Goal: Task Accomplishment & Management: Manage account settings

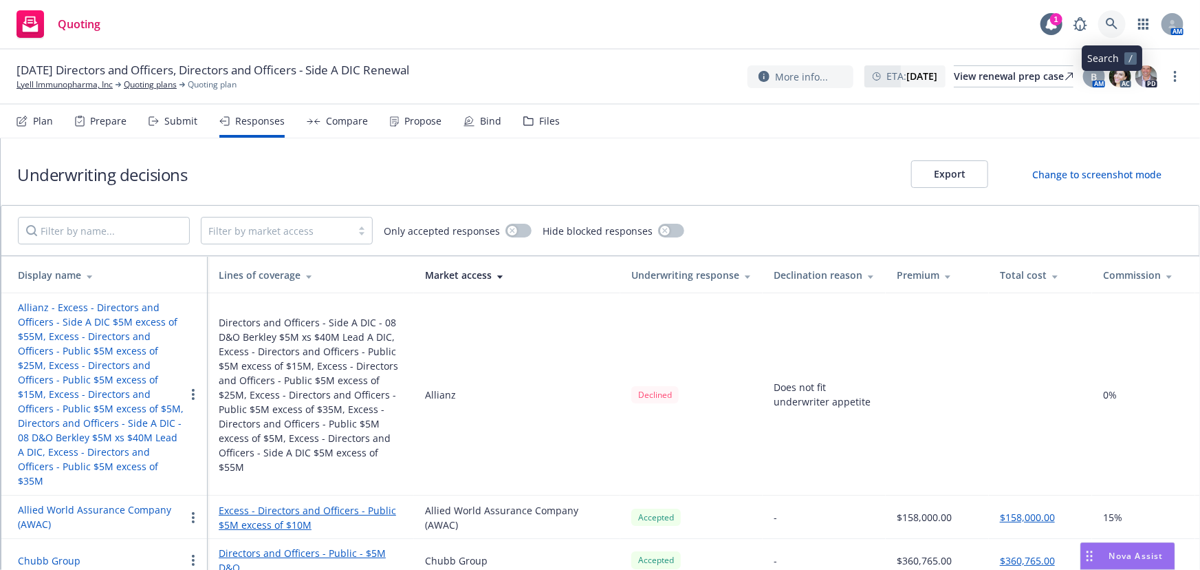
click at [1118, 26] on icon at bounding box center [1112, 24] width 12 height 12
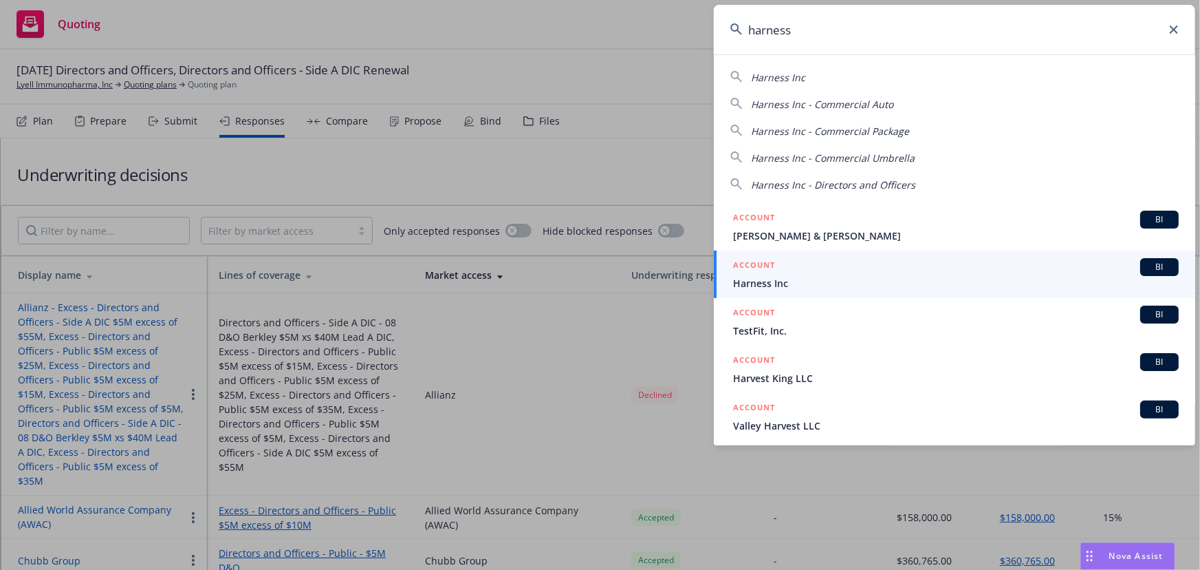
type input "harness"
click at [828, 282] on span "Harness Inc" at bounding box center [956, 283] width 446 height 14
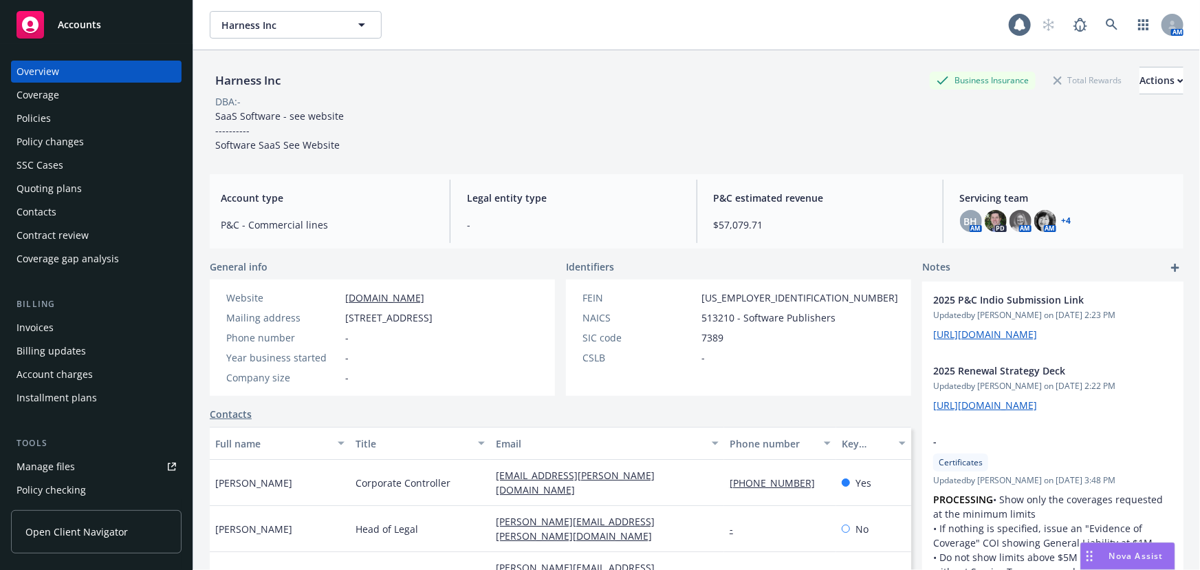
click at [79, 120] on div "Policies" at bounding box center [97, 118] width 160 height 22
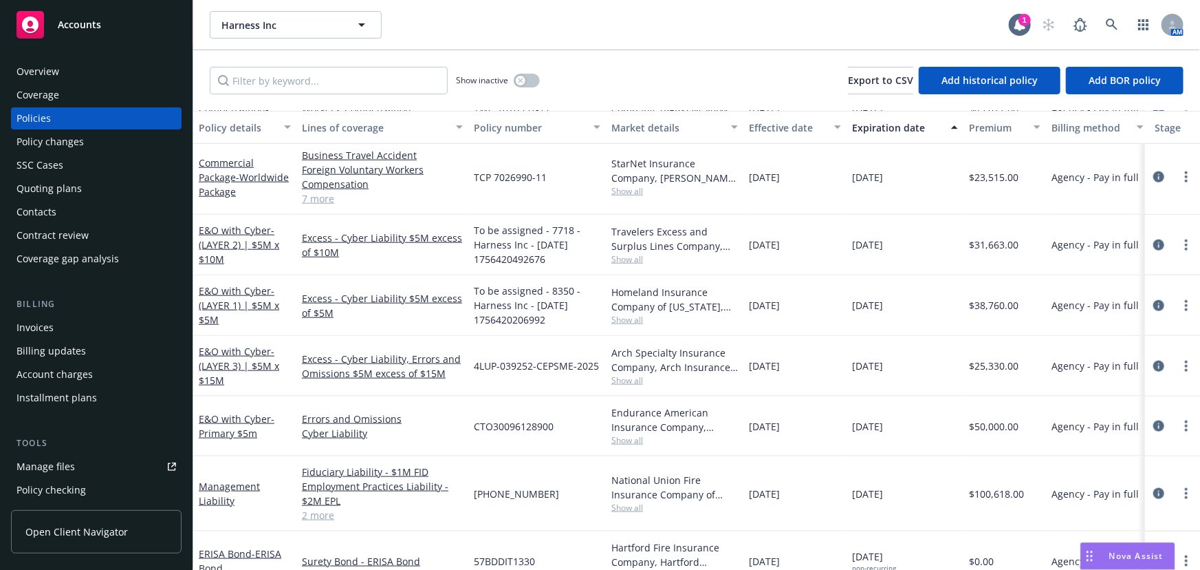
scroll to position [755, 0]
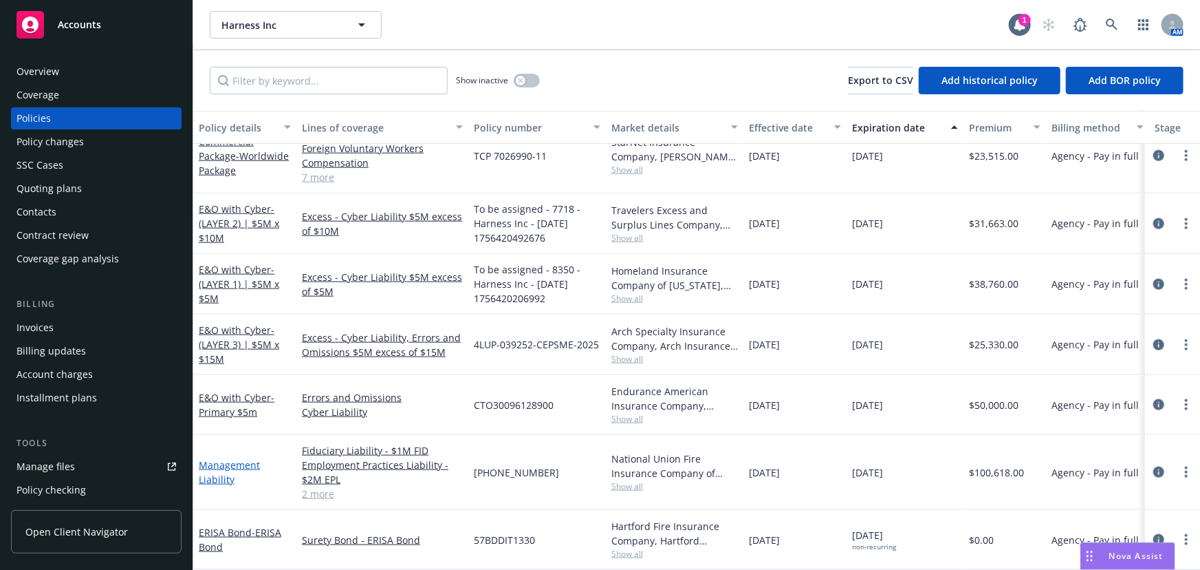
click at [241, 458] on link "Management Liability" at bounding box center [229, 472] width 61 height 28
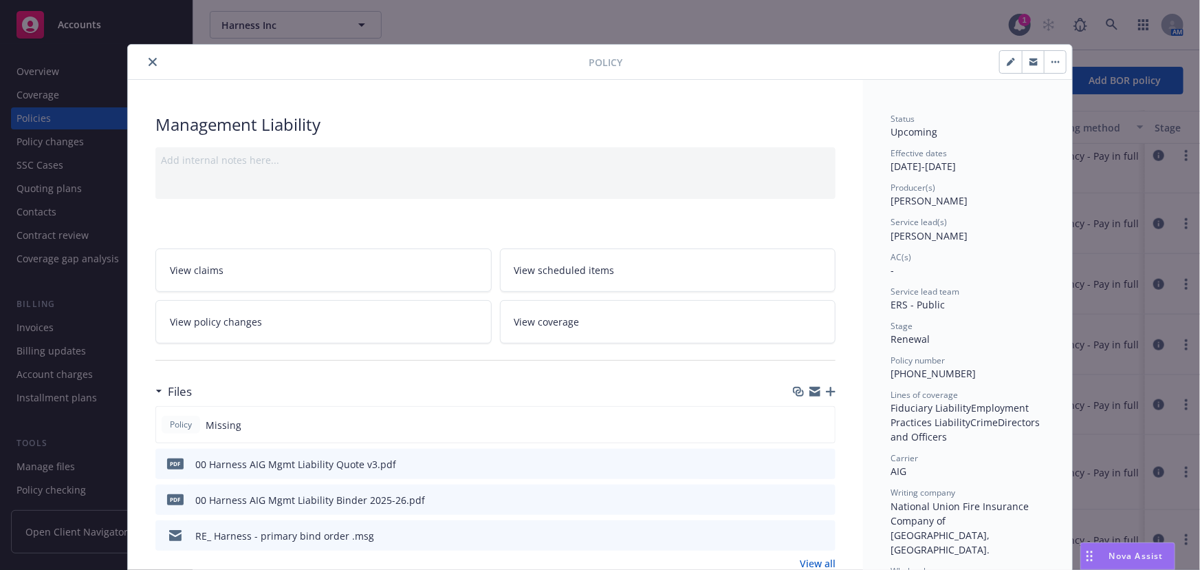
click at [826, 391] on icon "button" at bounding box center [831, 392] width 10 height 10
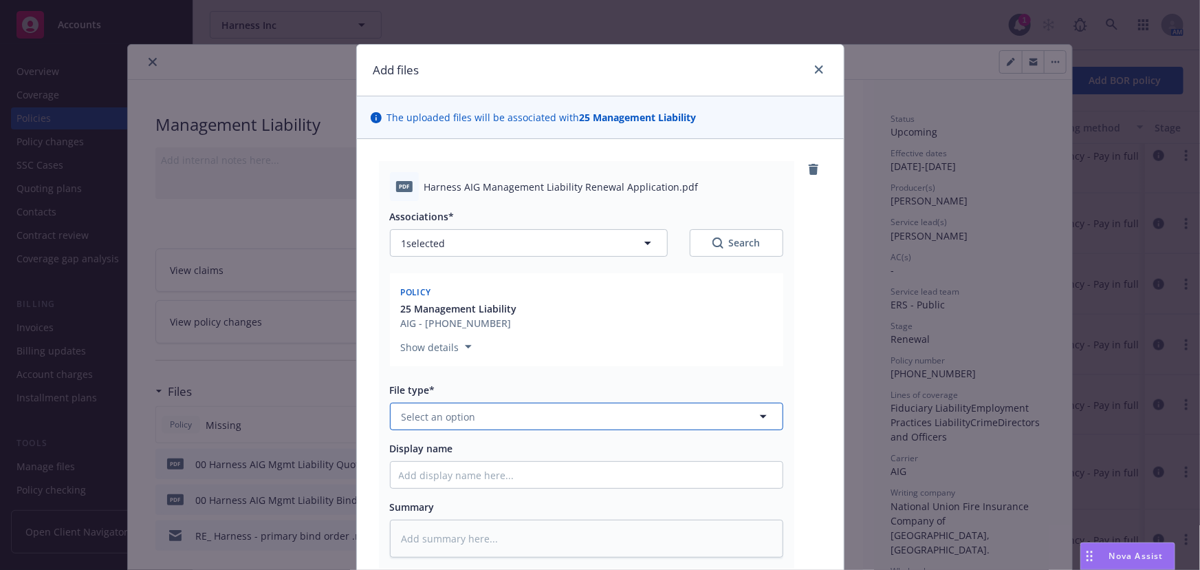
click at [449, 418] on span "Select an option" at bounding box center [439, 416] width 74 height 14
type input "signed"
click at [593, 448] on div "Application - signed" at bounding box center [587, 455] width 376 height 20
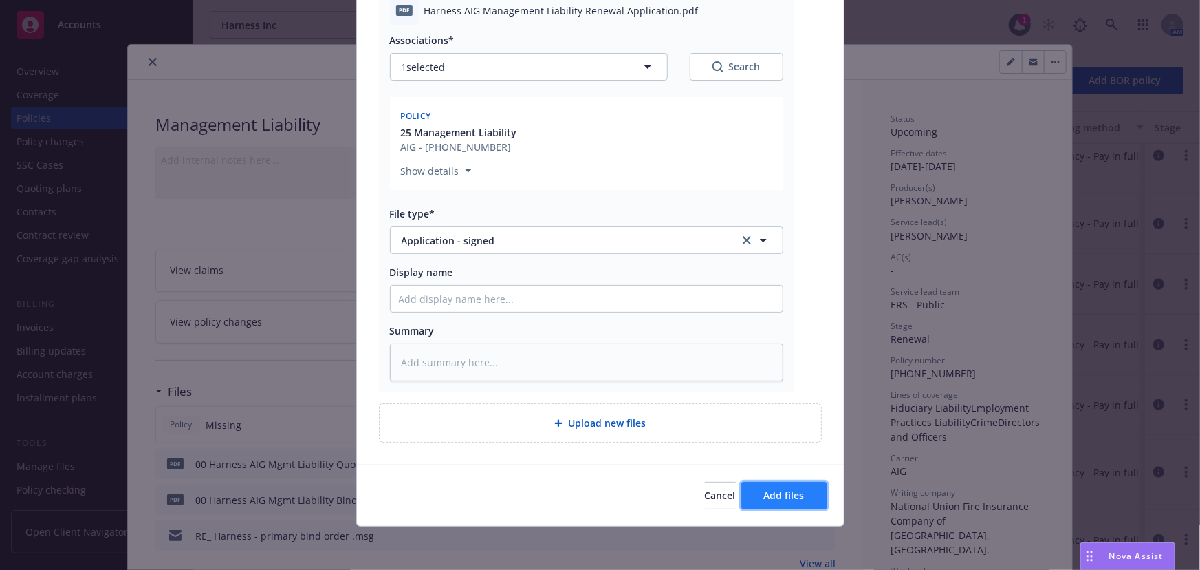
click at [770, 490] on span "Add files" at bounding box center [784, 494] width 41 height 13
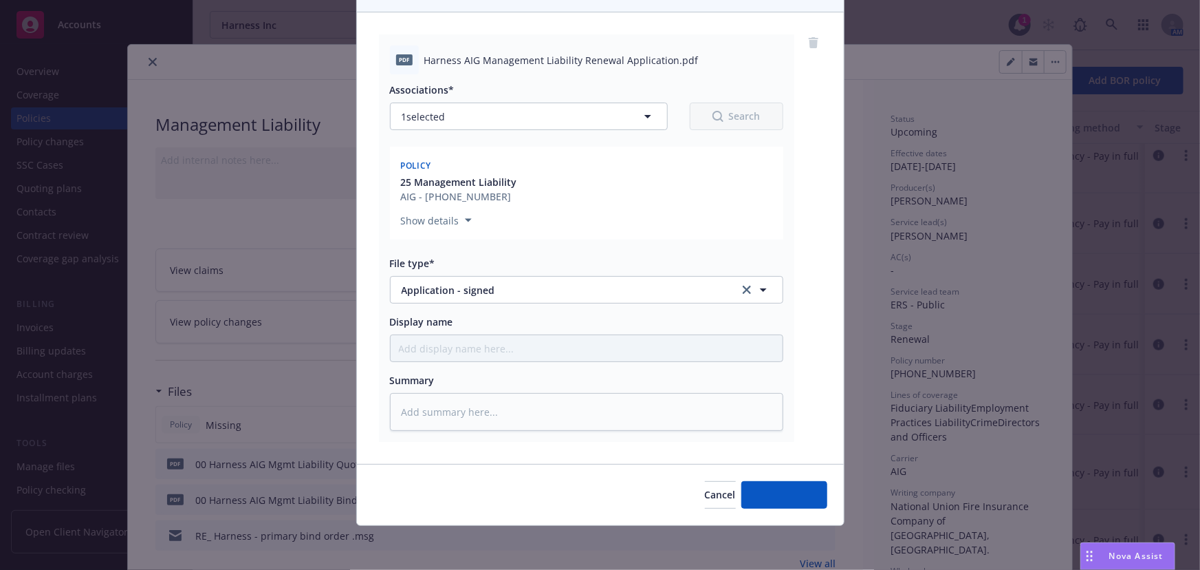
scroll to position [126, 0]
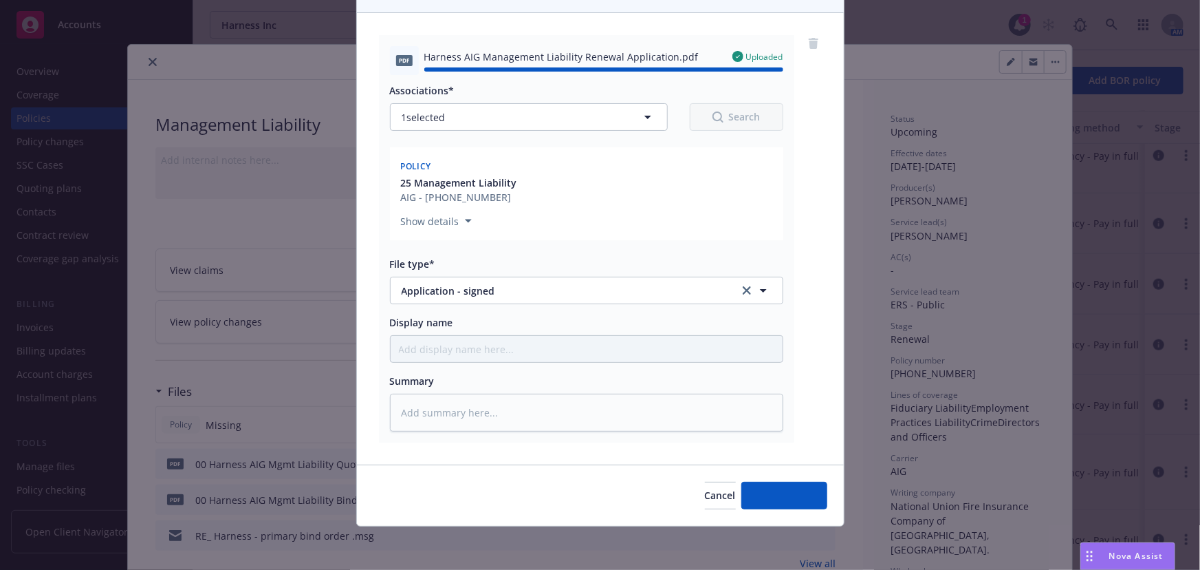
type textarea "x"
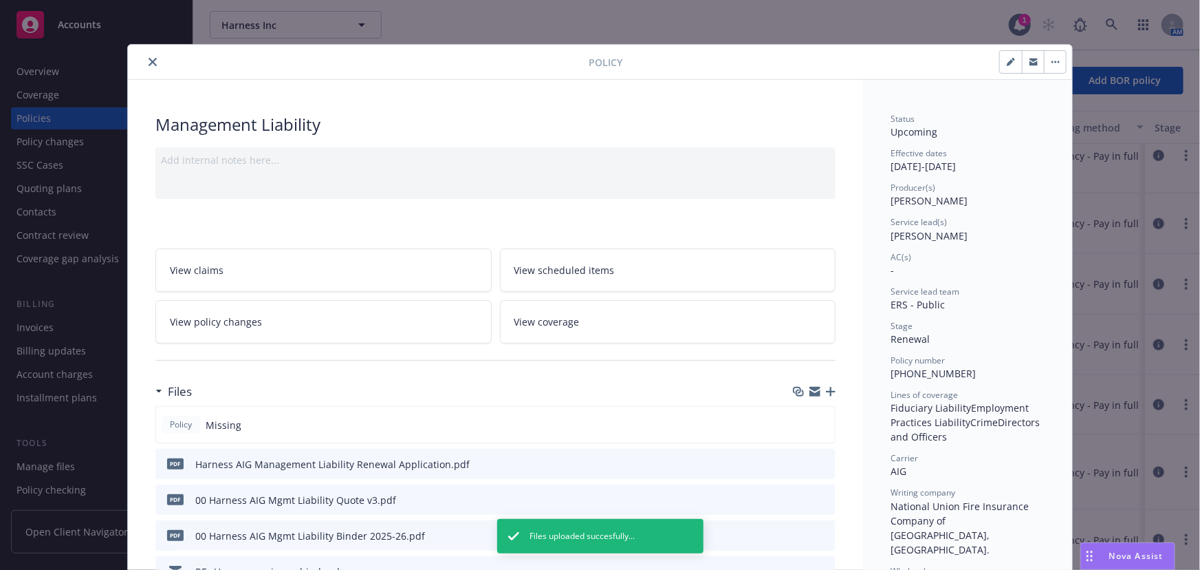
click at [138, 62] on div at bounding box center [360, 62] width 455 height 17
click at [144, 61] on button "close" at bounding box center [152, 62] width 17 height 17
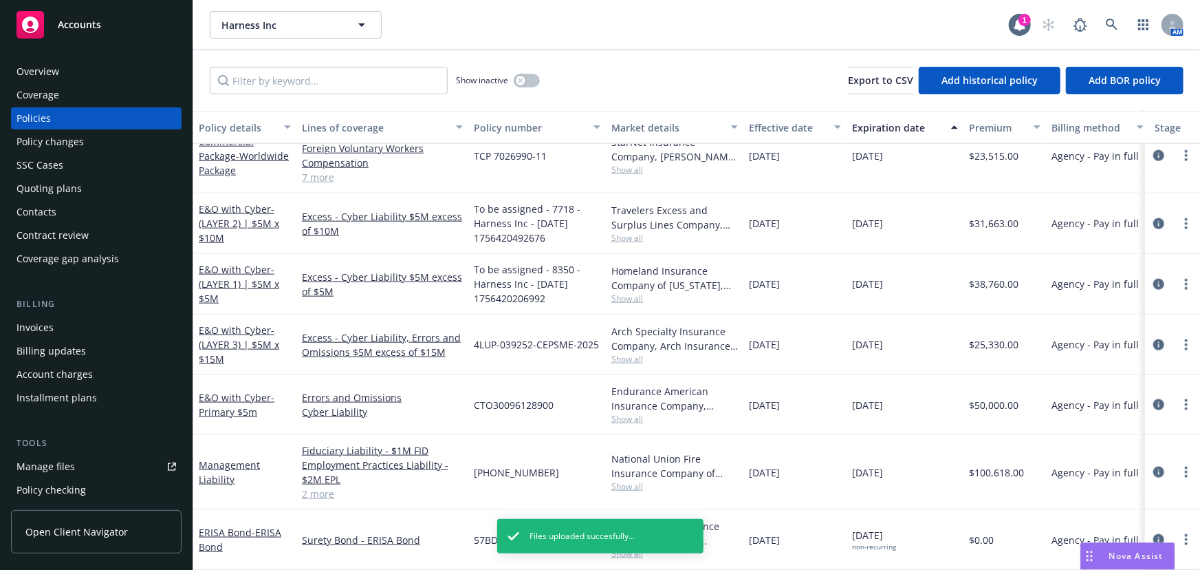
click at [120, 198] on div "Quoting plans" at bounding box center [97, 188] width 160 height 22
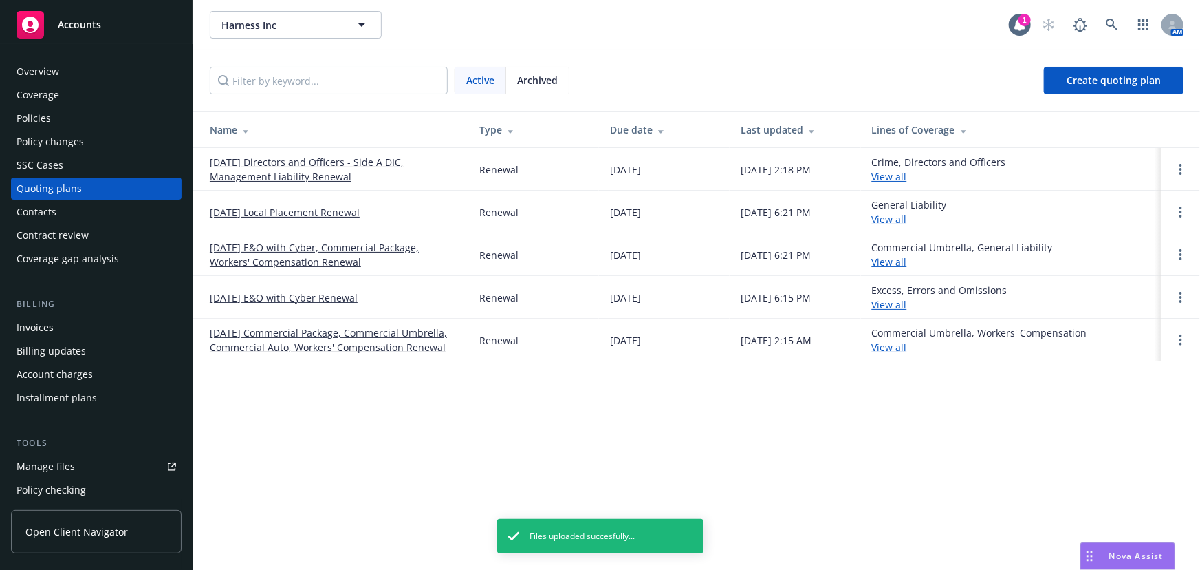
click at [350, 164] on link "09/01/25 Directors and Officers - Side A DIC, Management Liability Renewal" at bounding box center [334, 169] width 248 height 29
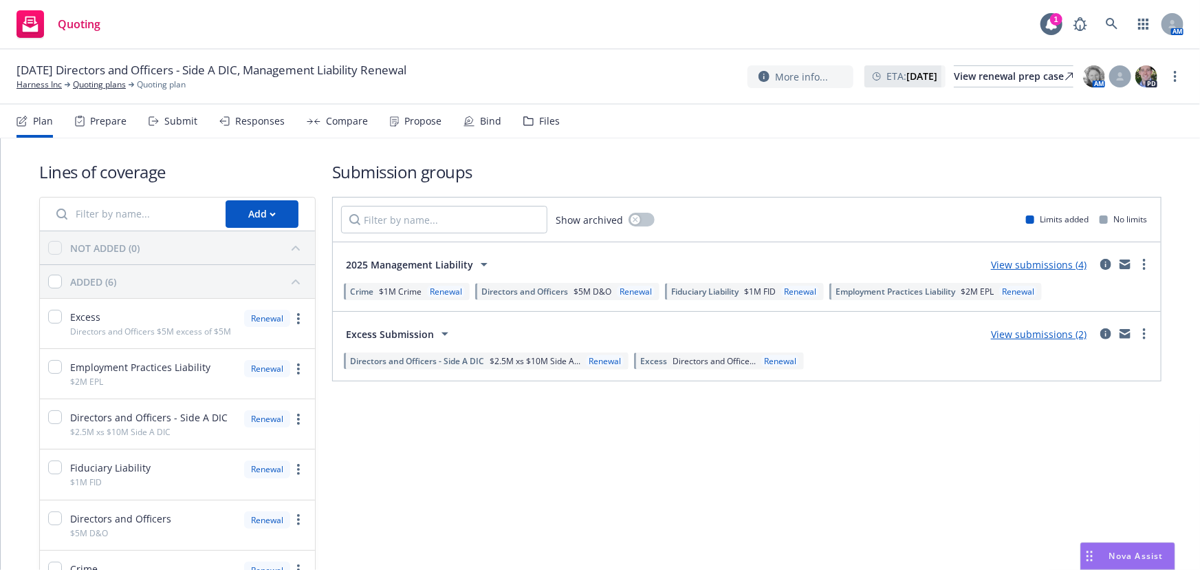
click at [486, 119] on div "Bind" at bounding box center [490, 121] width 21 height 11
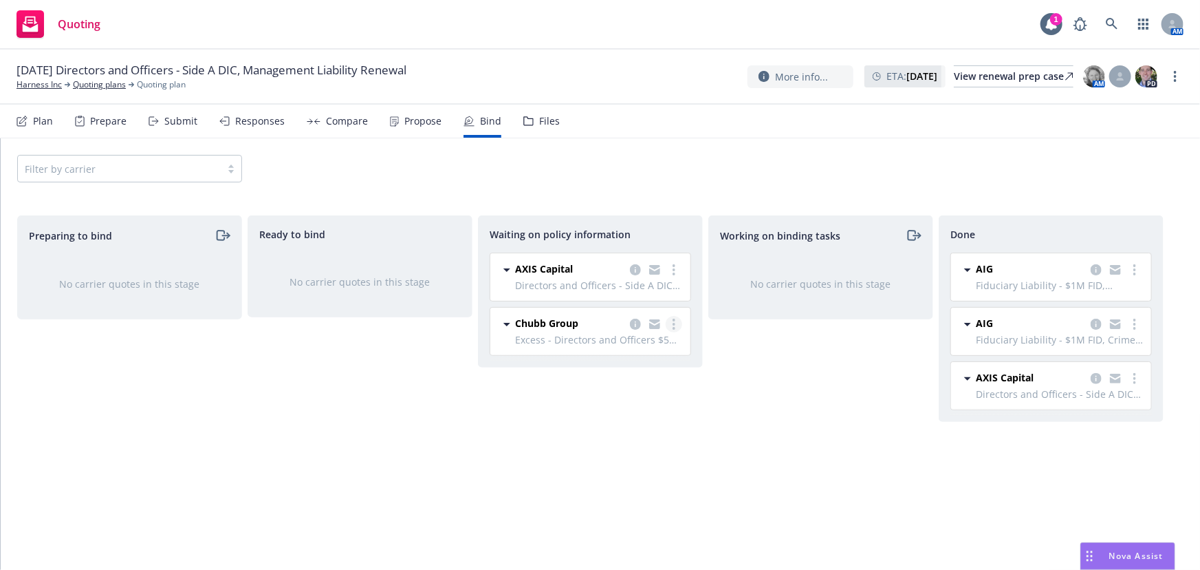
click at [673, 327] on circle "more" at bounding box center [674, 328] width 3 height 3
click at [618, 356] on span "Create policies" at bounding box center [607, 351] width 101 height 13
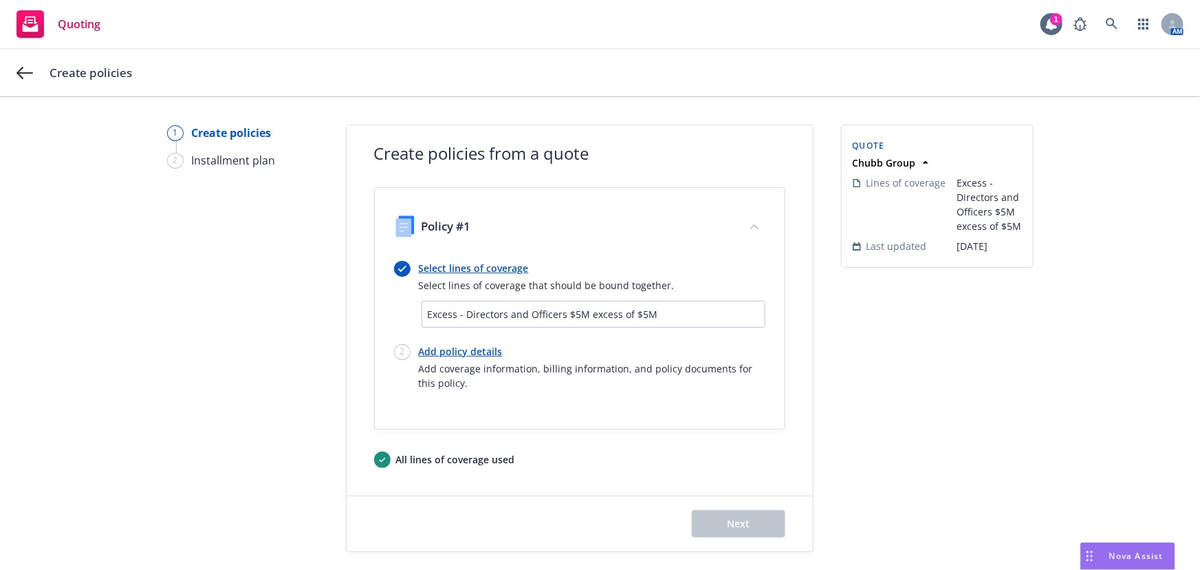
click at [481, 272] on link "Select lines of coverage" at bounding box center [547, 268] width 256 height 14
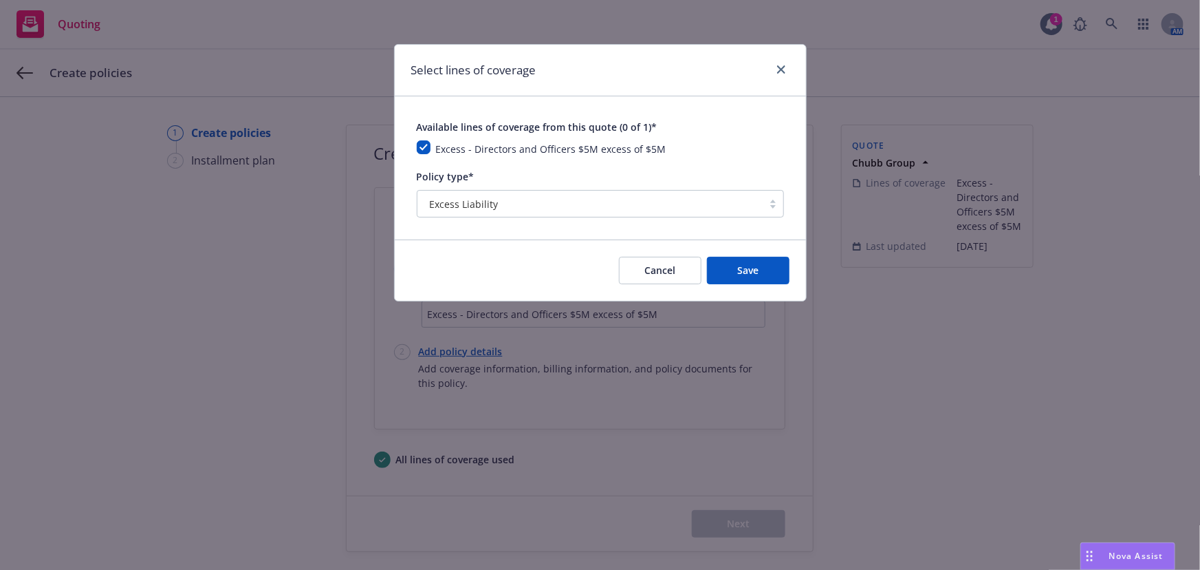
click at [565, 158] on div "Available lines of coverage from this quote (0 of 1)* Excess - Directors and Of…" at bounding box center [600, 167] width 367 height 99
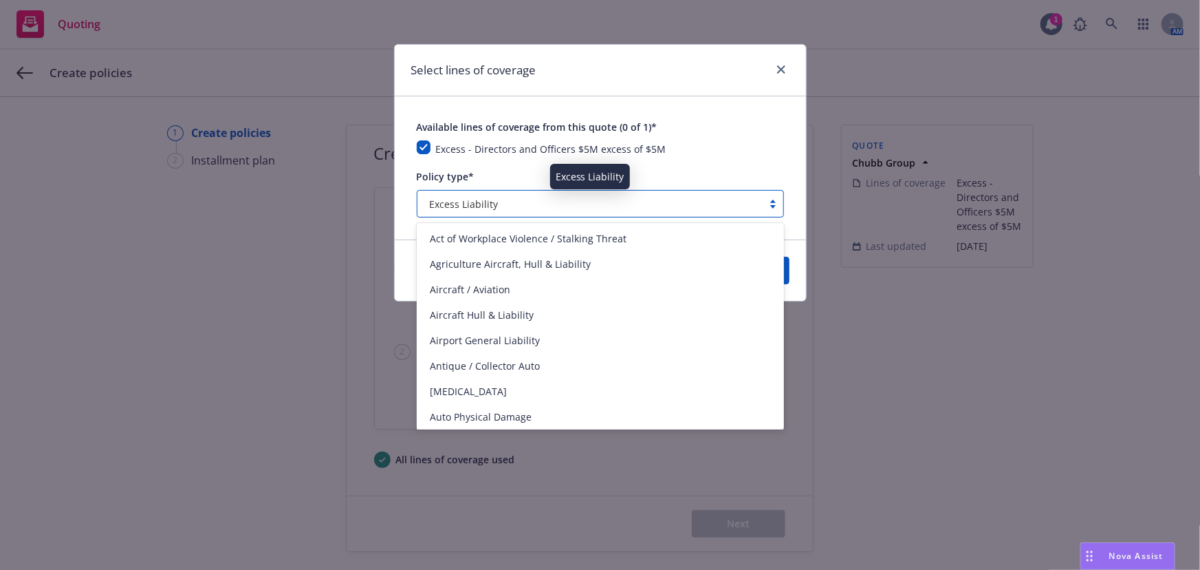
click at [553, 204] on div "Excess Liability" at bounding box center [590, 204] width 332 height 14
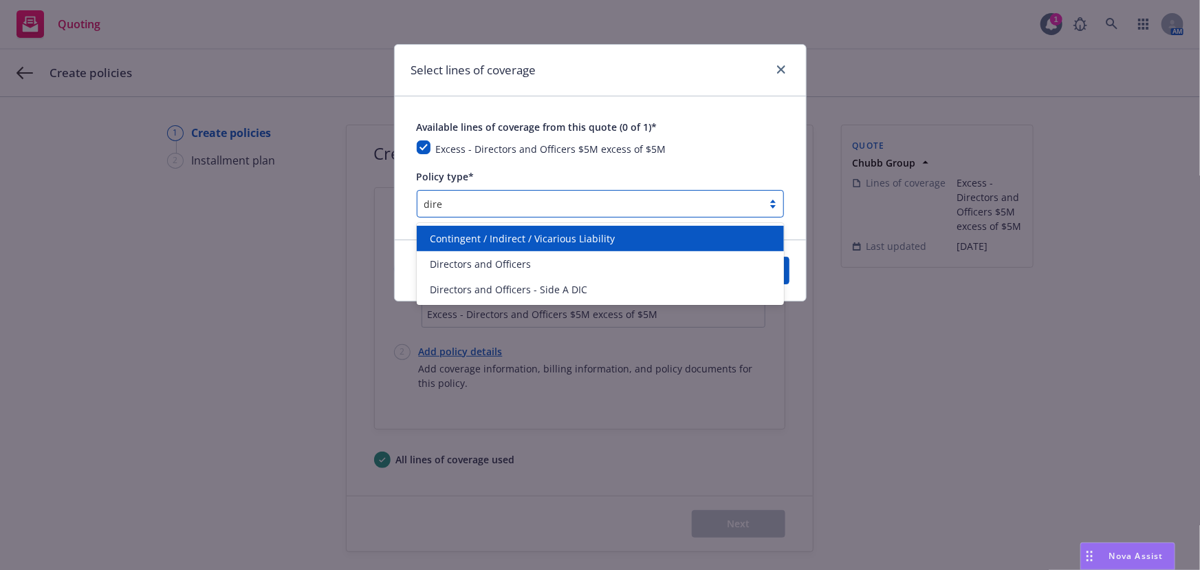
type input "direc"
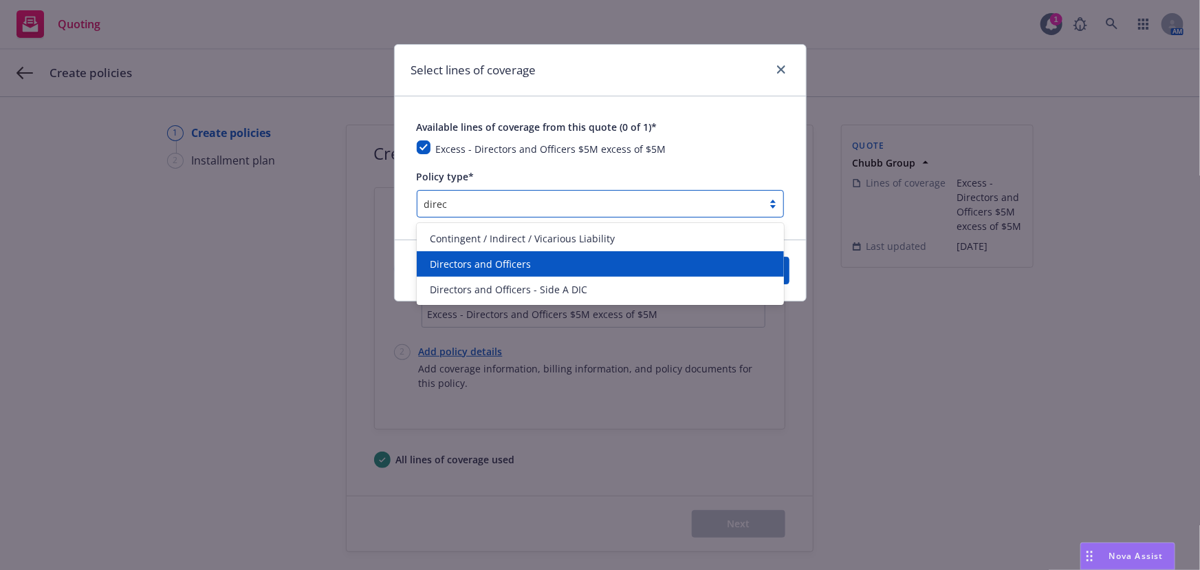
click at [565, 260] on div "Directors and Officers" at bounding box center [600, 264] width 351 height 14
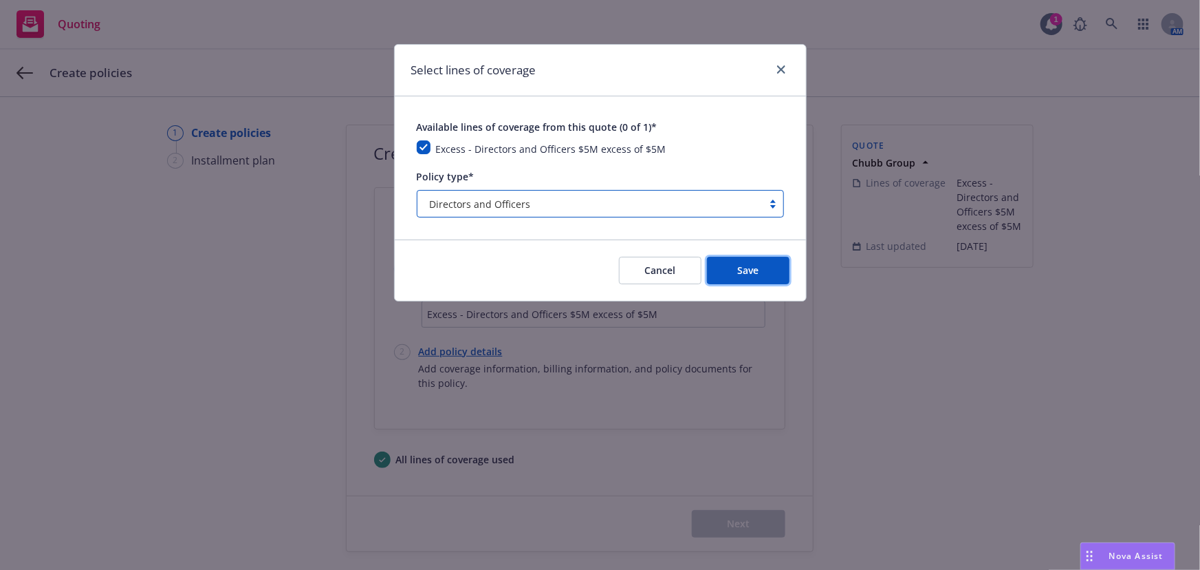
click at [728, 271] on button "Save" at bounding box center [748, 271] width 83 height 28
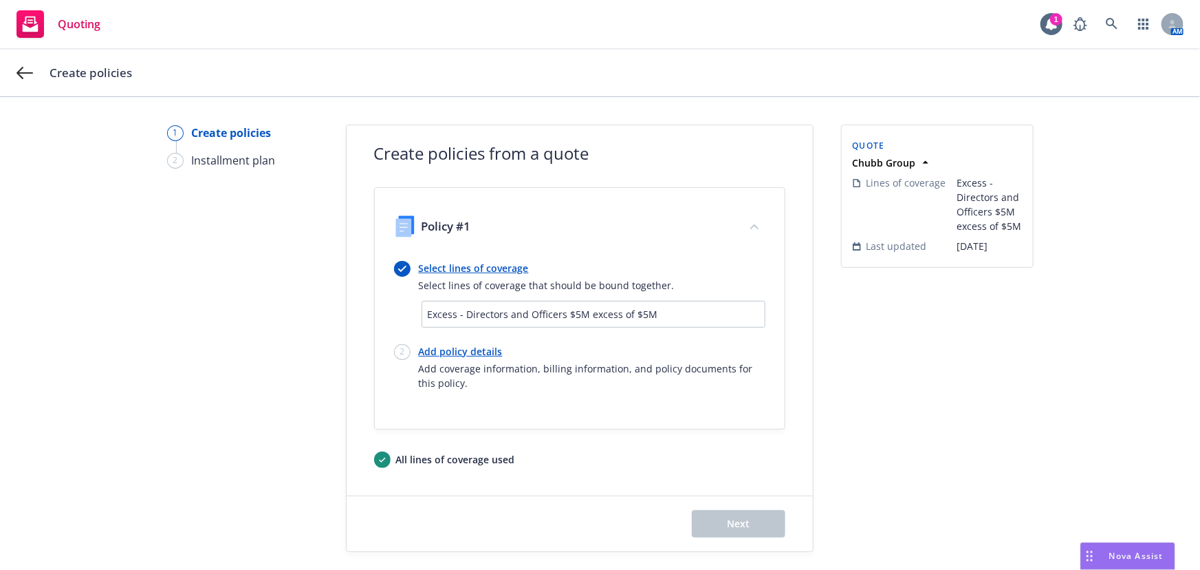
click at [457, 344] on link "Add policy details" at bounding box center [592, 351] width 347 height 14
select select "12"
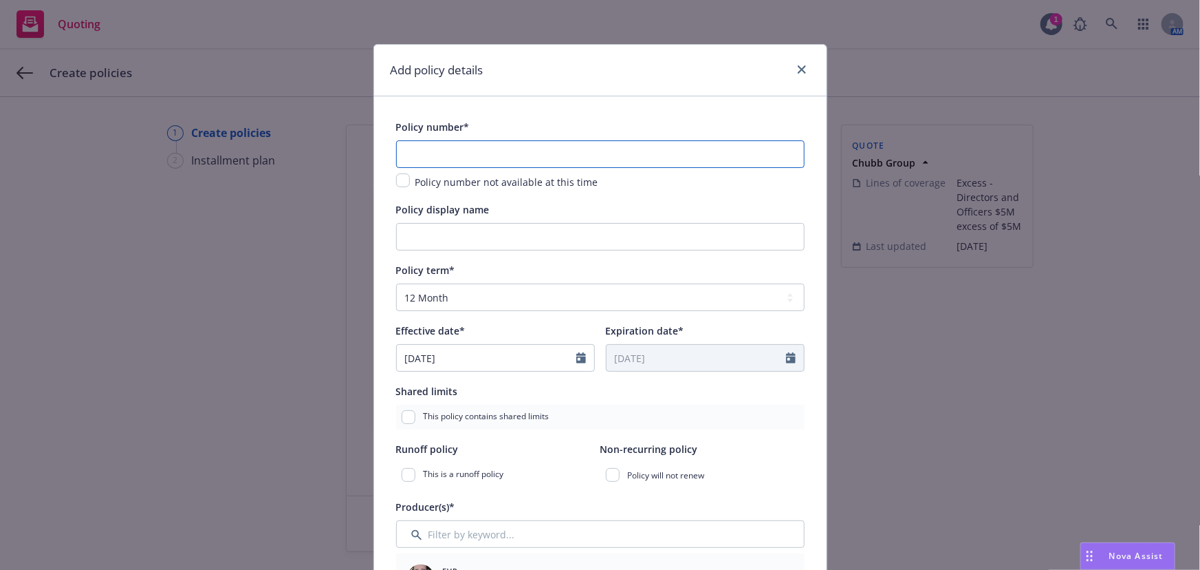
click at [680, 160] on input "text" at bounding box center [600, 154] width 409 height 28
paste input "G47422358 003"
type input "G47422358 003"
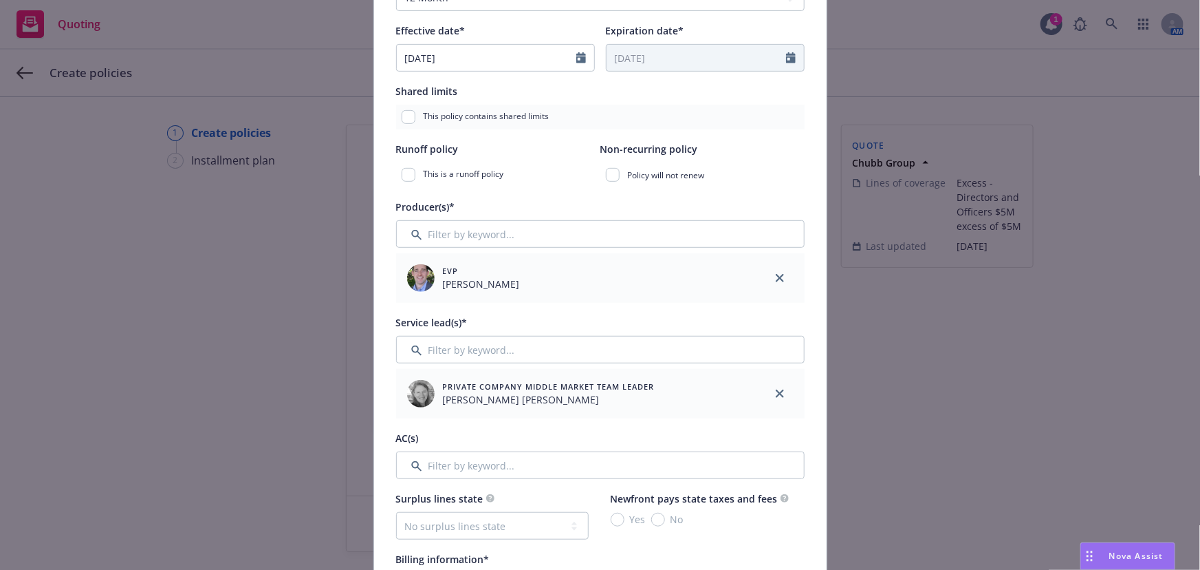
scroll to position [437, 0]
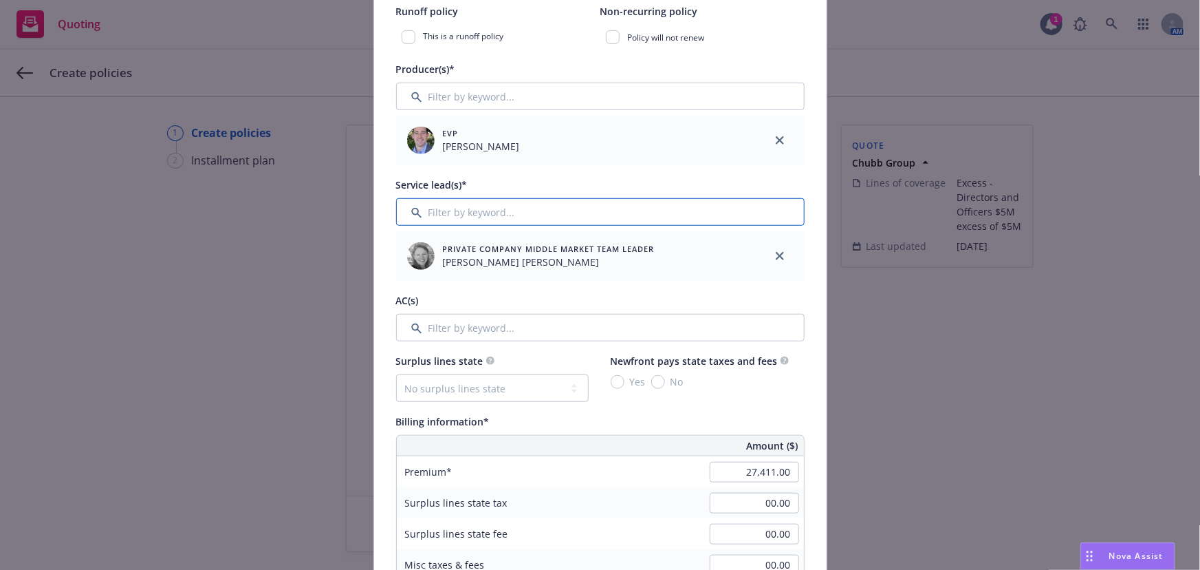
click at [662, 215] on input "Filter by keyword..." at bounding box center [600, 212] width 409 height 28
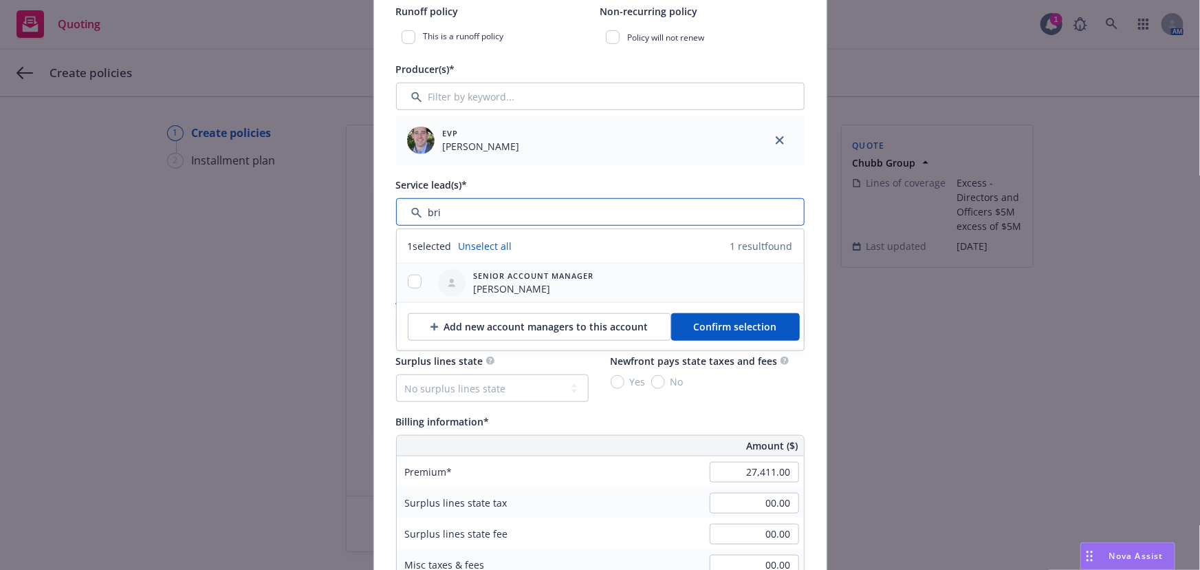
type input "bri"
click at [413, 281] on input "checkbox" at bounding box center [415, 281] width 14 height 14
checkbox input "true"
click at [731, 323] on span "Confirm selection" at bounding box center [735, 326] width 83 height 13
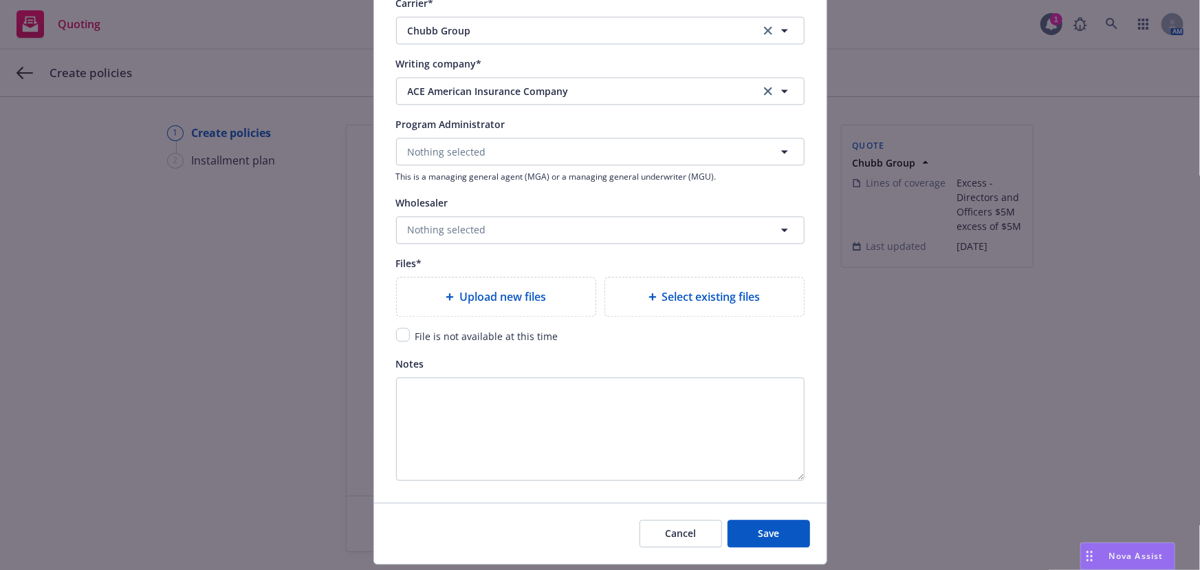
scroll to position [1438, 0]
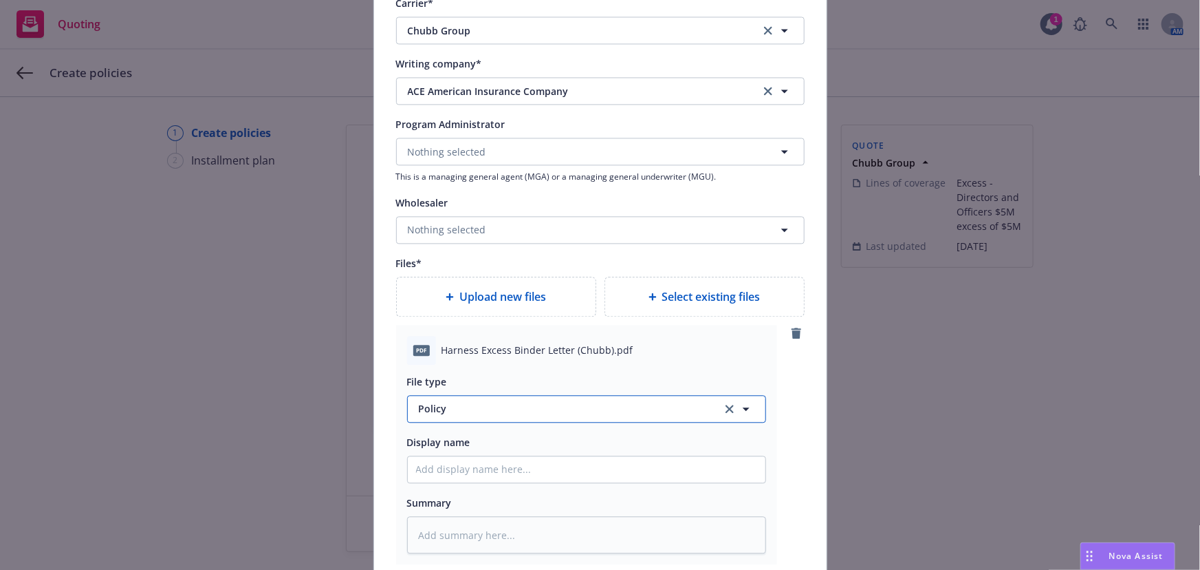
click at [464, 403] on span "Policy" at bounding box center [563, 408] width 288 height 14
type input "binder"
click at [499, 332] on div "Binder" at bounding box center [586, 333] width 341 height 20
click at [556, 475] on input "Policy display name" at bounding box center [587, 469] width 358 height 26
type textarea "x"
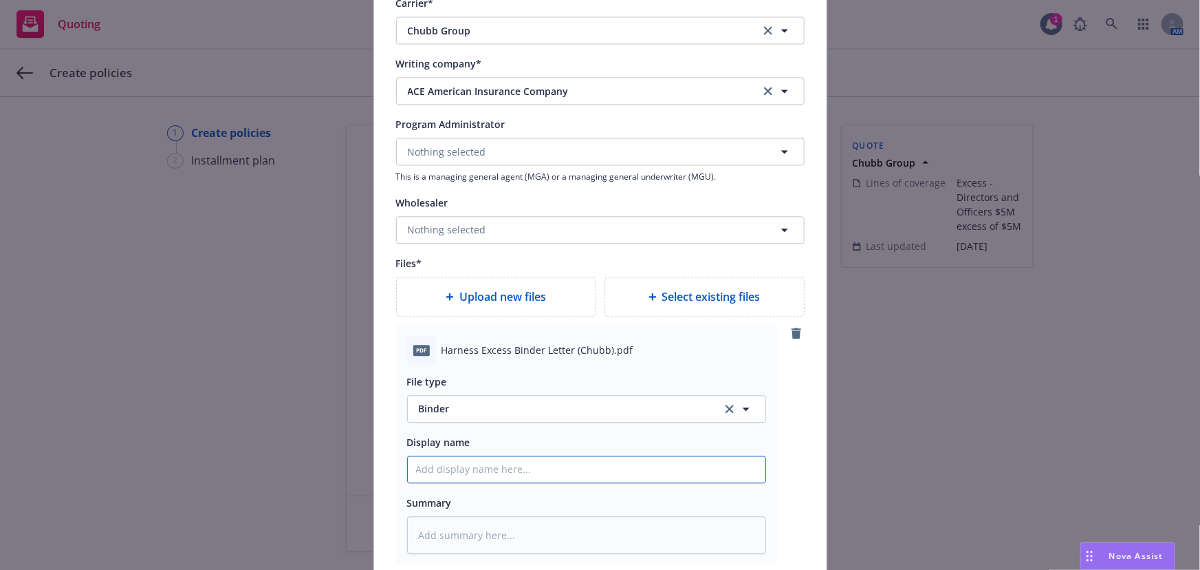
type input "0"
type textarea "x"
type input "01"
type textarea "x"
type input "01"
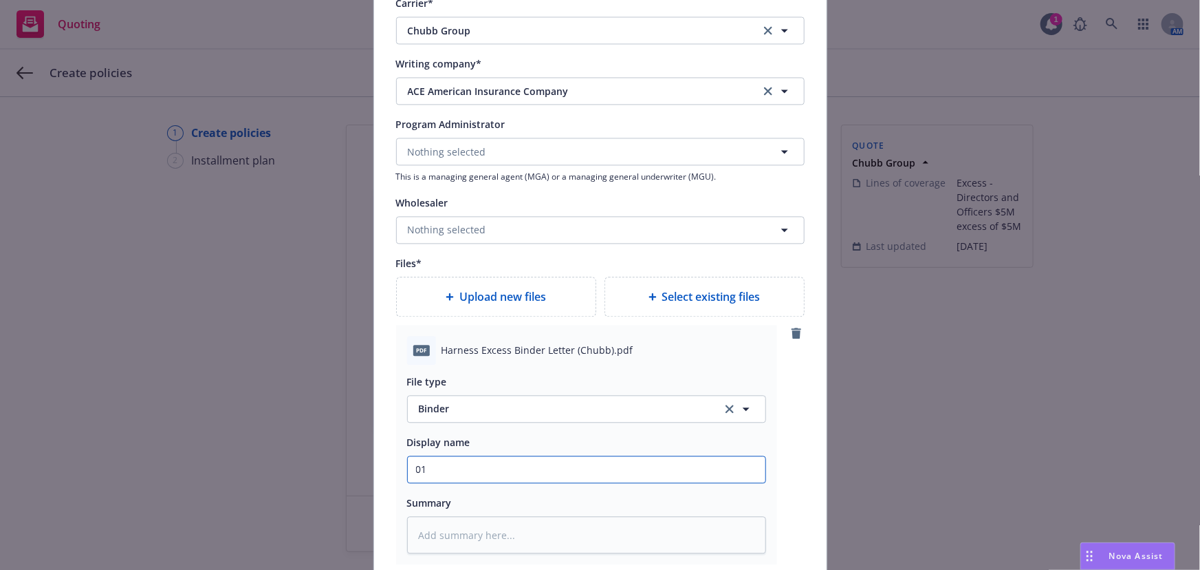
type textarea "x"
type input "01 Ha"
type textarea "x"
type input "01 Har"
type textarea "x"
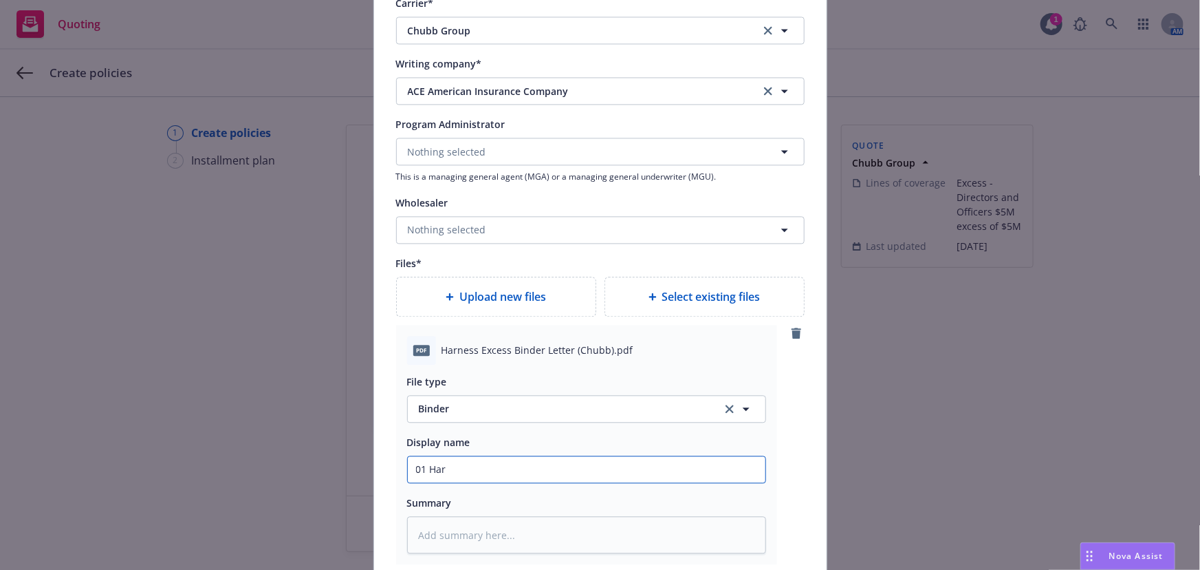
type input "01 Harn"
type textarea "x"
type input "01 Harne"
type textarea "x"
type input "01 Harnes"
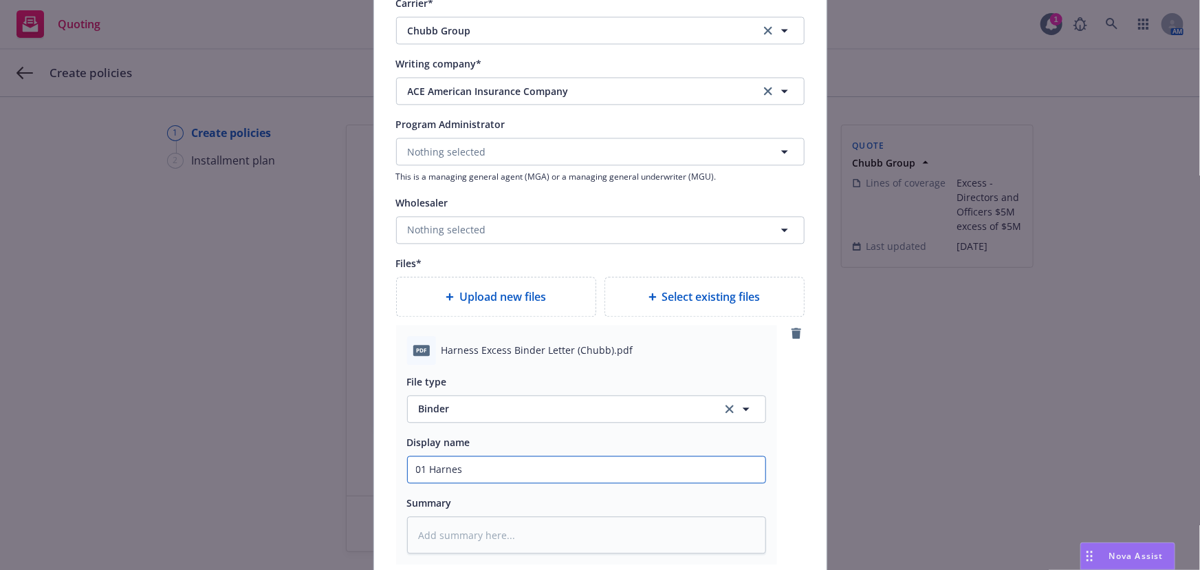
type textarea "x"
type input "01 Harness"
type textarea "x"
type input "01 Harness"
type textarea "x"
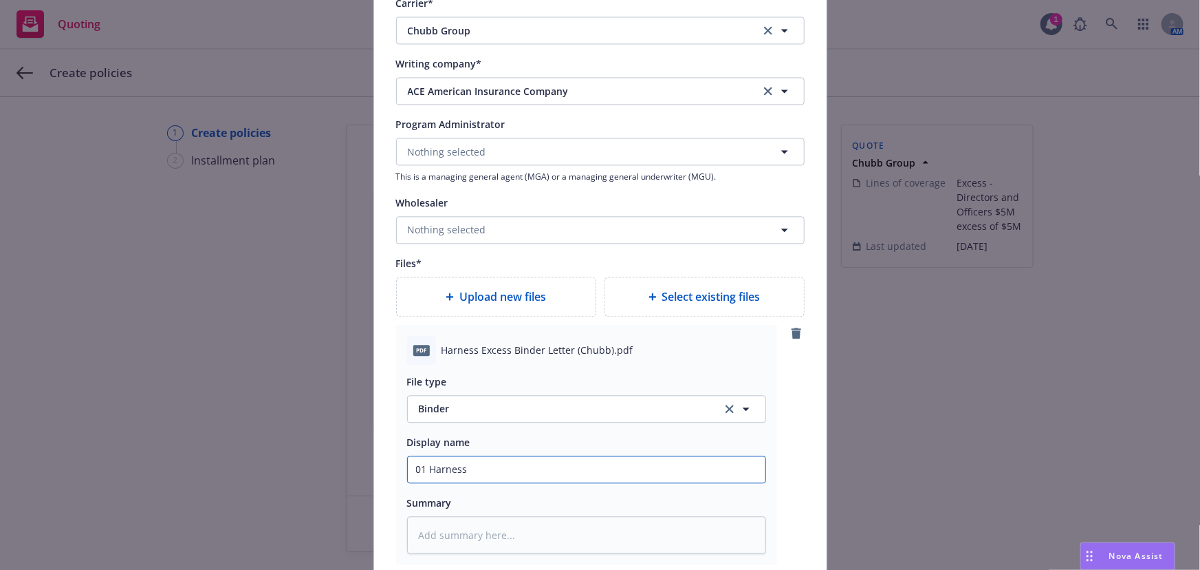
type input "01 Harness C"
type textarea "x"
type input "01 Harness Ch"
type textarea "x"
type input "01 Harness Chu"
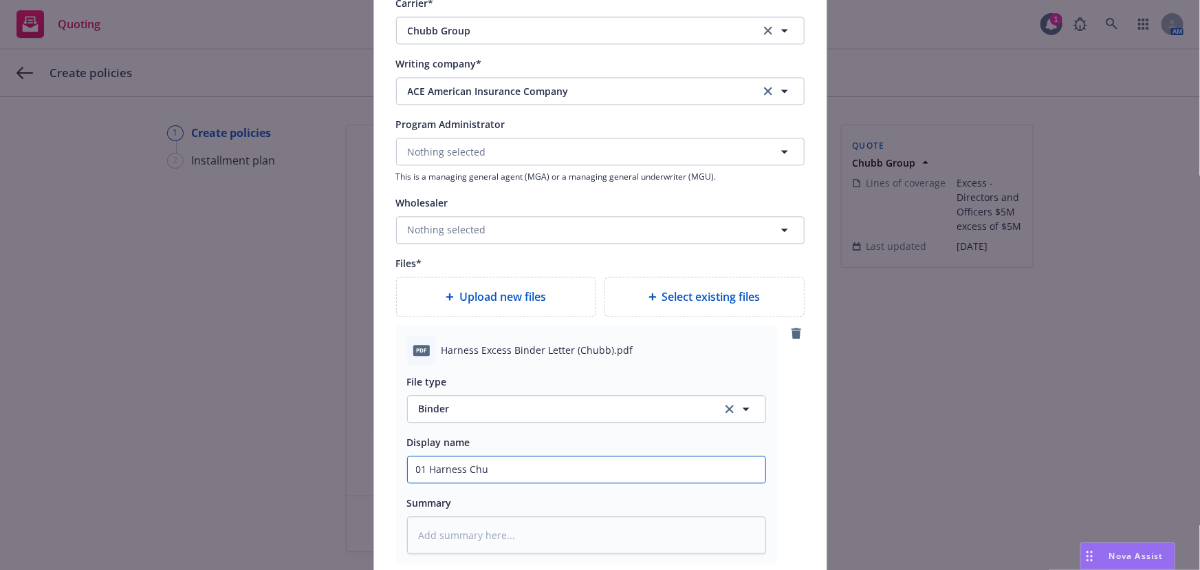
type textarea "x"
type input "01 Harness Chub"
type textarea "x"
type input "01 Harness Chubb"
type textarea "x"
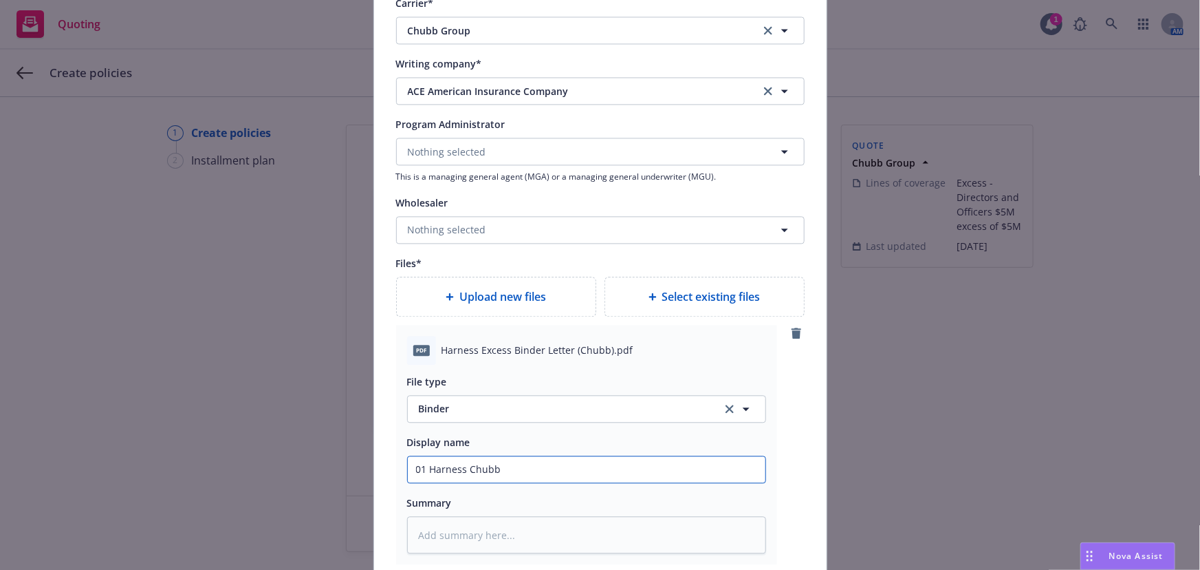
type input "01 Harness Chubb"
type textarea "x"
type input "01 Harness Chubb $"
type textarea "x"
type input "01 Harness Chubb $5"
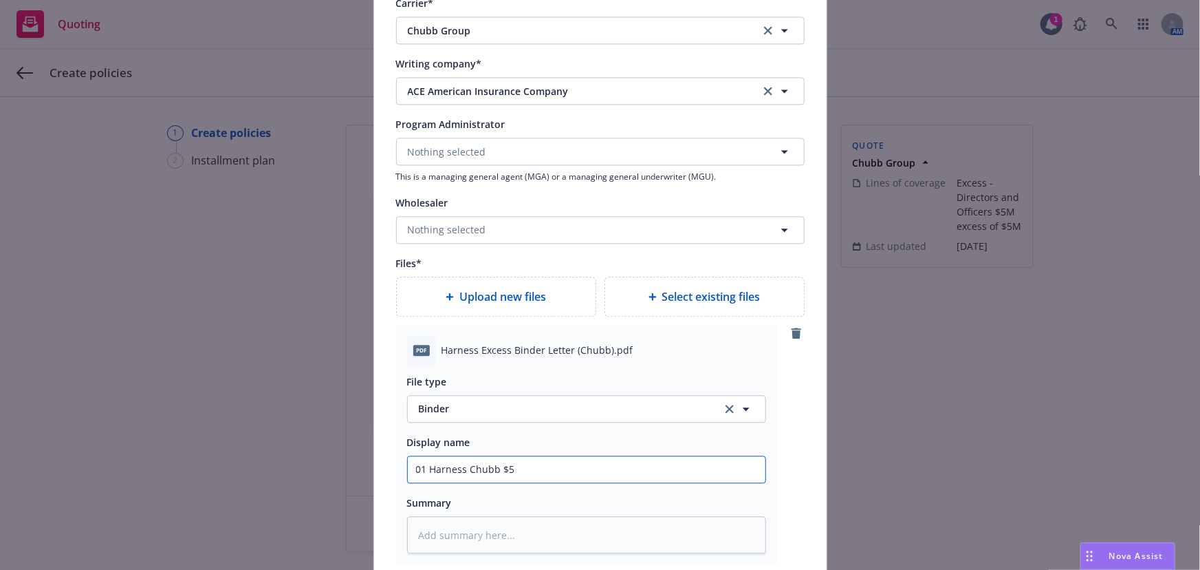
type textarea "x"
type input "01 Harness Chubb $5M"
type textarea "x"
type input "01 Harness Chubb $5M"
type textarea "x"
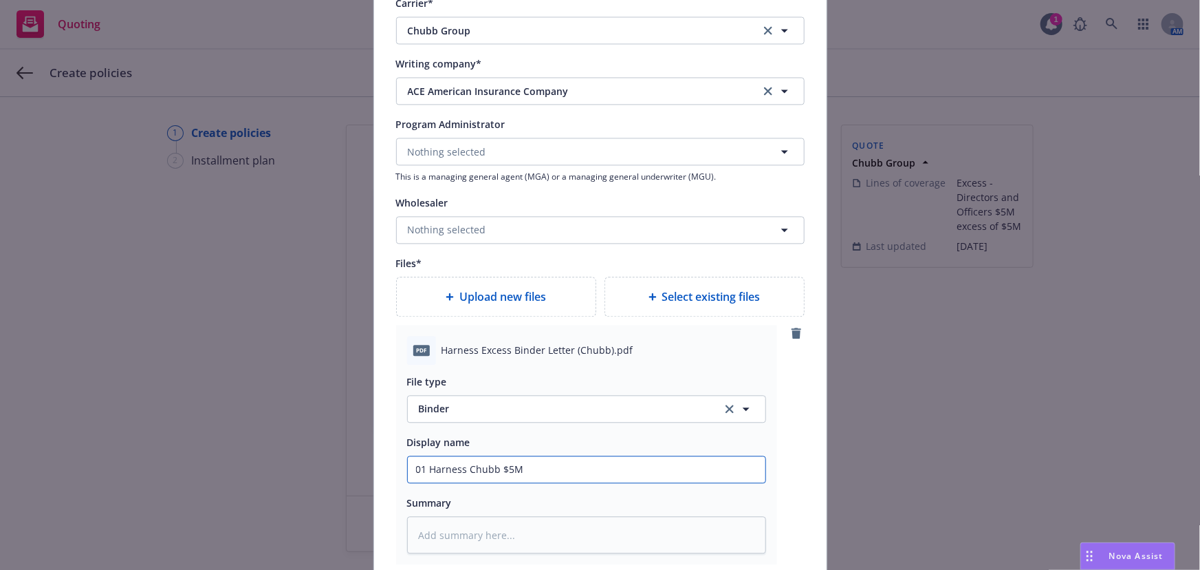
type input "01 Harness Chubb $5M x"
type textarea "x"
type input "01 Harness Chubb $5M xs"
type textarea "x"
type input "01 Harness Chubb $5M xs"
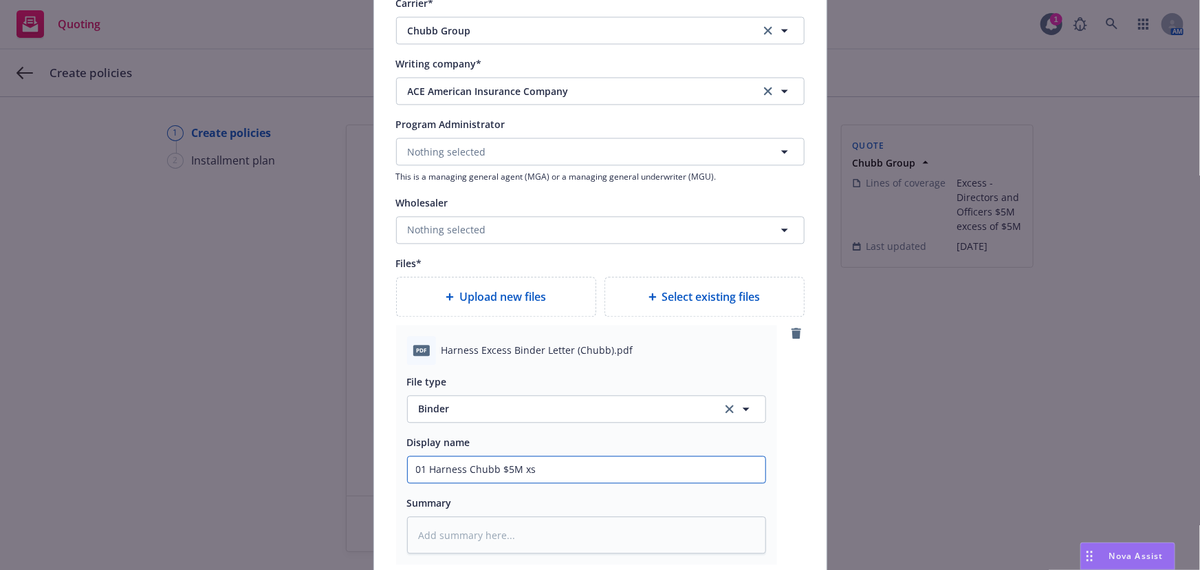
type textarea "x"
type input "01 Harness Chubb $5M xs $"
type textarea "x"
type input "01 Harness Chubb $5M xs $5"
type textarea "x"
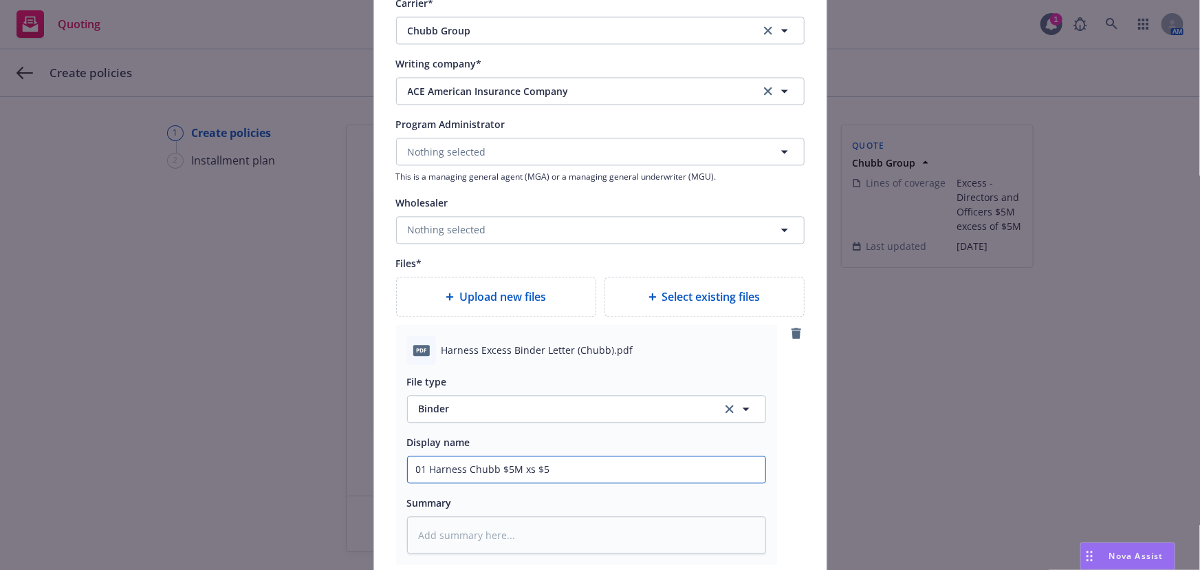
type input "01 Harness Chubb $5M xs $5M"
type textarea "x"
type input "01 Harness Chubb $5M xs $5M"
type textarea "x"
type input "01 Harness Chubb $5M xs $5M D"
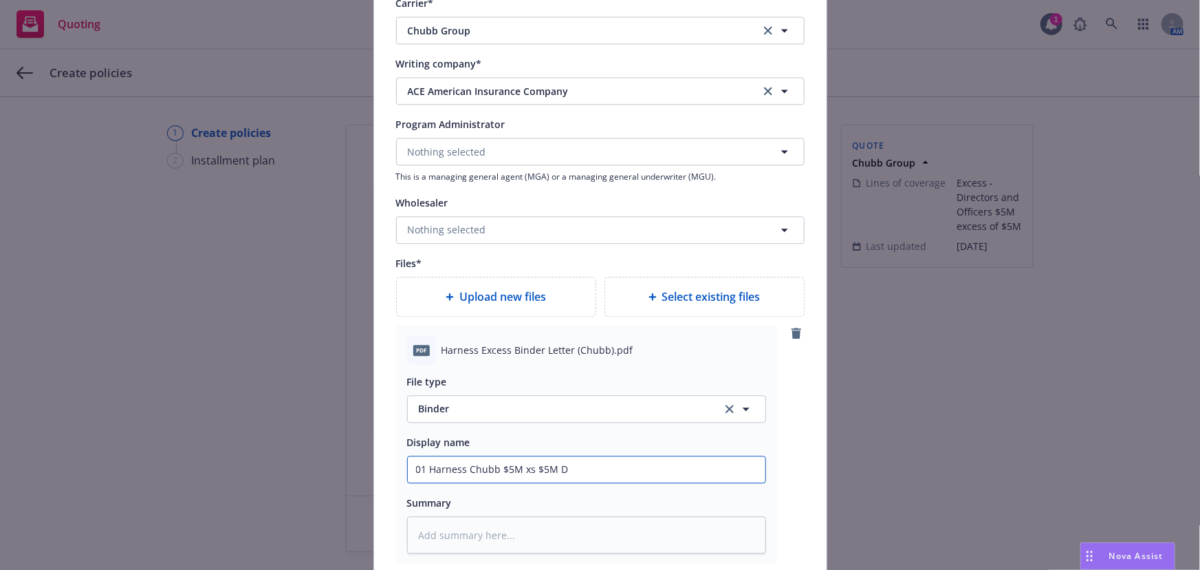
type textarea "x"
type input "01 Harness Chubb $5M xs $5M D&"
type textarea "x"
type input "01 Harness Chubb $5M xs $5M D&O"
type textarea "x"
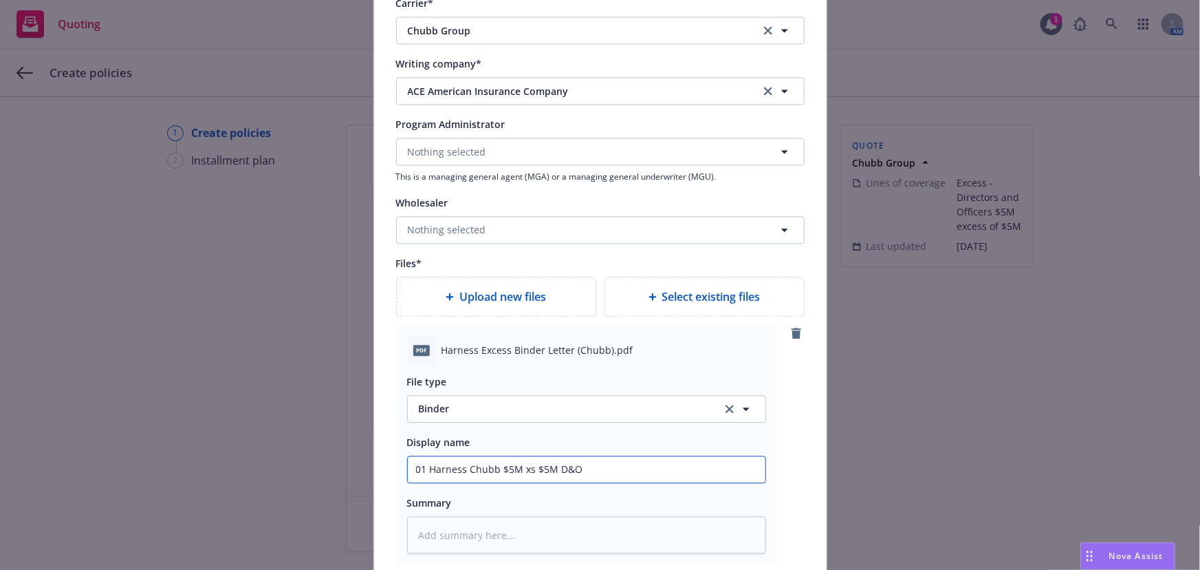
type input "01 Harness Chubb $5M xs $5M D&O"
type textarea "x"
type input "01 Harness Chubb $5M xs $5M D&O B"
type textarea "x"
type input "01 Harness Chubb $5M xs $5M D&O Bi"
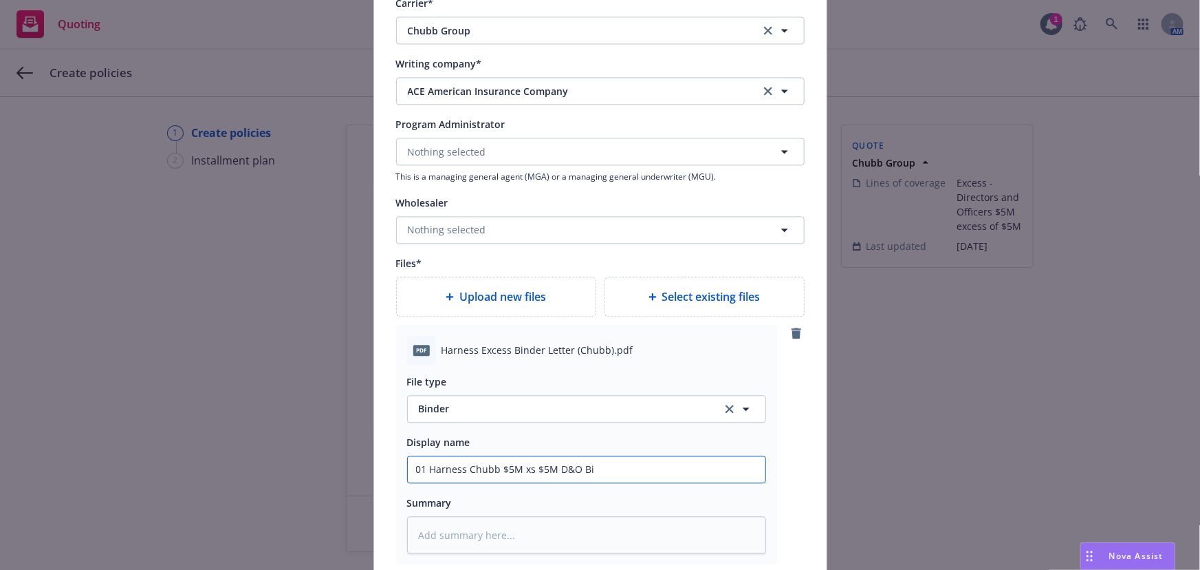
type textarea "x"
type input "01 Harness Chubb $5M xs $5M D&O Bin"
type textarea "x"
type input "01 Harness Chubb $5M xs $5M D&O Bind"
type textarea "x"
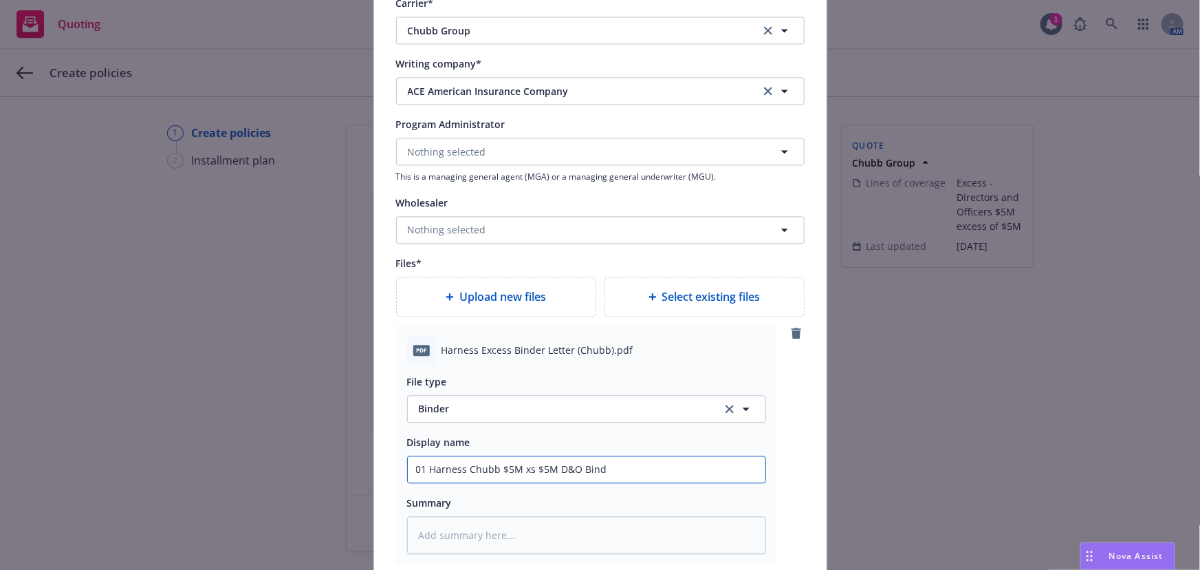
type input "01 Harness Chubb $5M xs $5M D&O Binde"
type textarea "x"
type input "01 Harness Chubb $5M xs $5M D&O Binder"
type textarea "x"
type input "01 Harness Chubb $5M xs $5M D&O Binder"
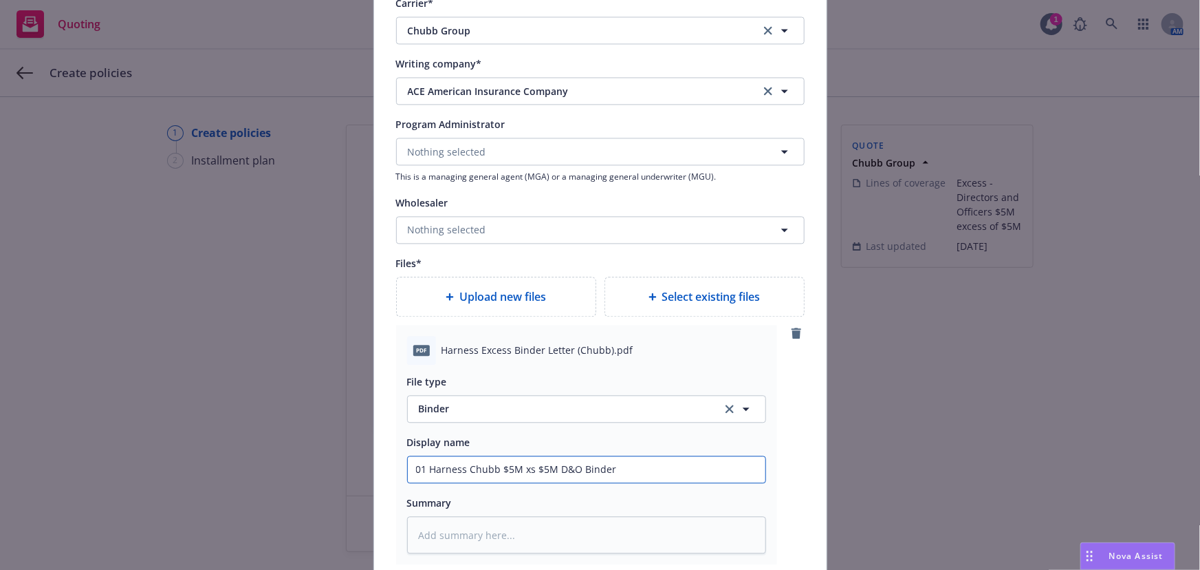
type textarea "x"
type input "01 Harness Chubb $5M xs $5M D&O Binder 2"
type textarea "x"
type input "01 Harness Chubb $5M xs $5M D&O Binder 20"
type textarea "x"
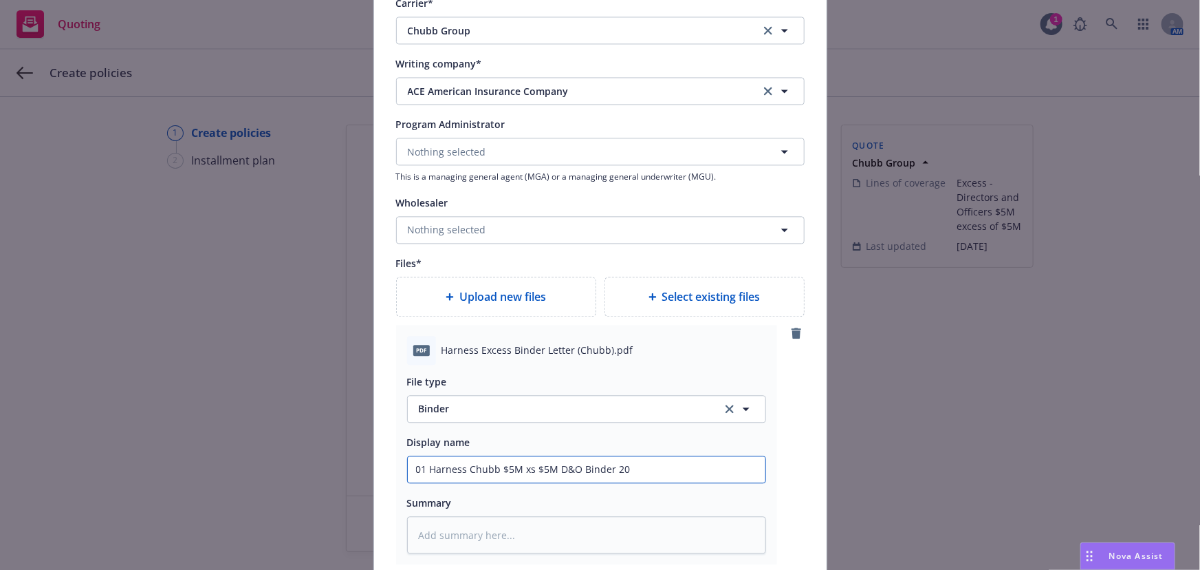
type input "01 Harness Chubb $5M xs $5M D&O Binder 202"
type textarea "x"
type input "01 Harness Chubb $5M xs $5M D&O Binder 2025"
type textarea "x"
type input "01 Harness Chubb $5M xs $5M D&O Binder 2025-"
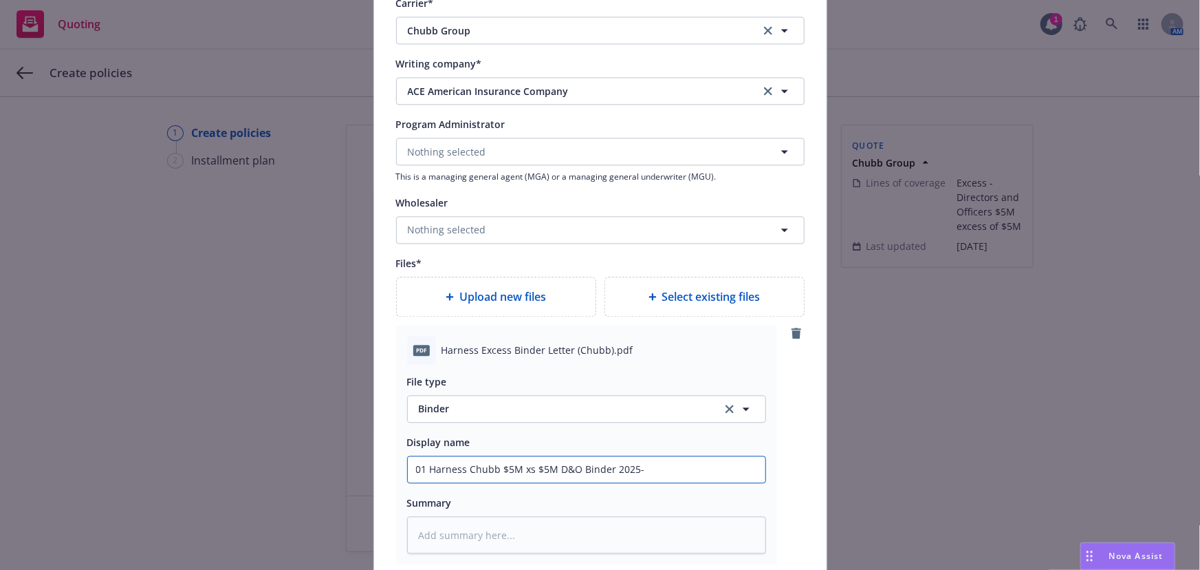
type textarea "x"
type input "01 Harness Chubb $5M xs $5M D&O Binder 2025-2"
type textarea "x"
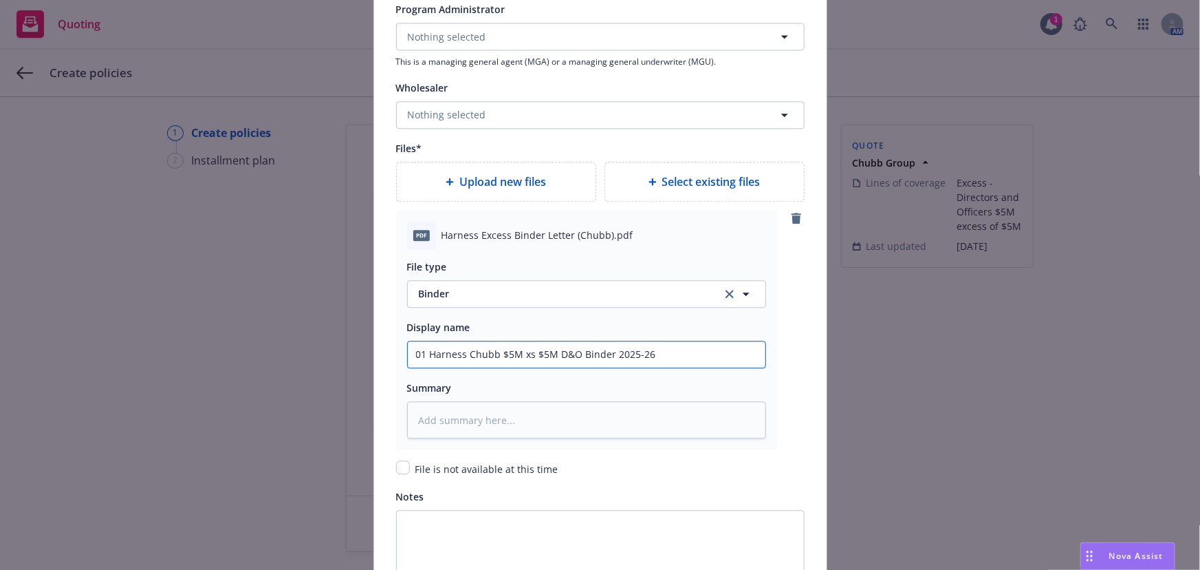
scroll to position [1688, 0]
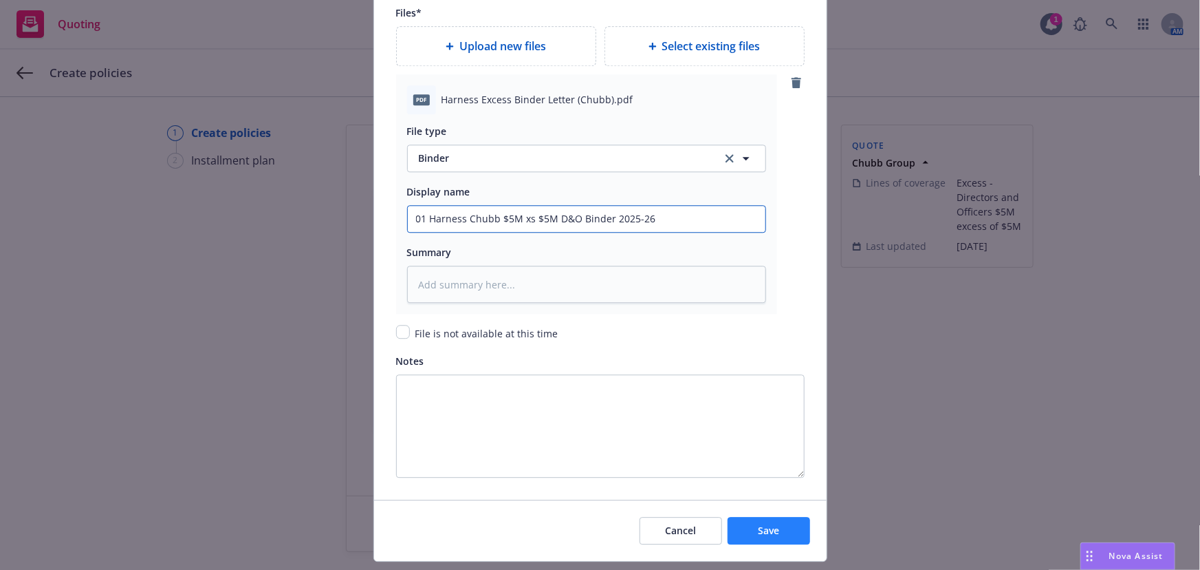
type input "01 Harness Chubb $5M xs $5M D&O Binder 2025-26"
click at [778, 531] on button "Save" at bounding box center [769, 531] width 83 height 28
type textarea "x"
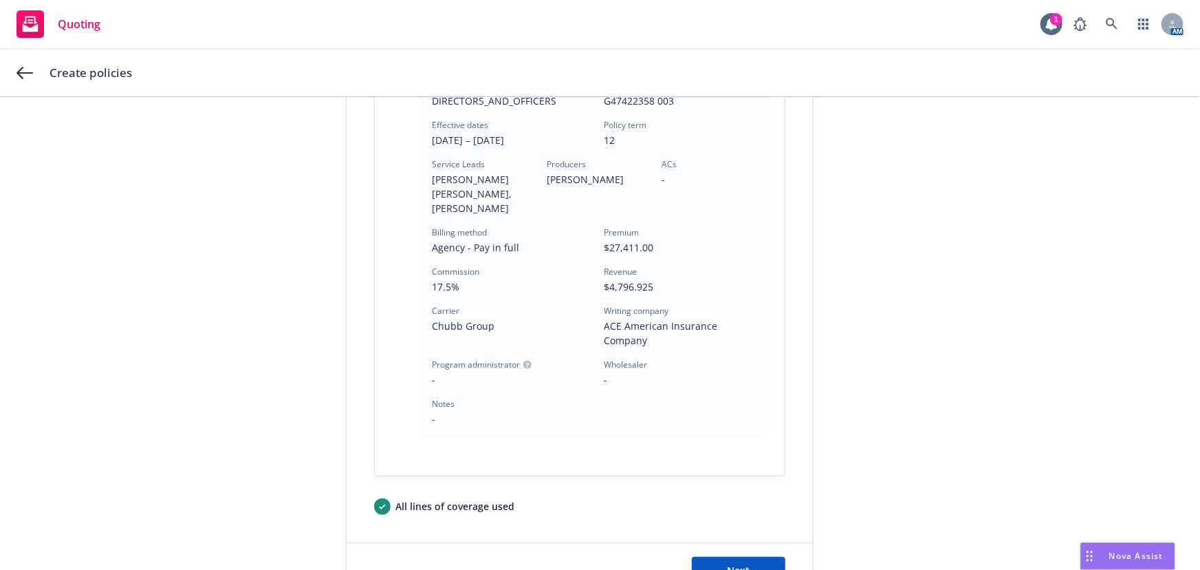
scroll to position [409, 0]
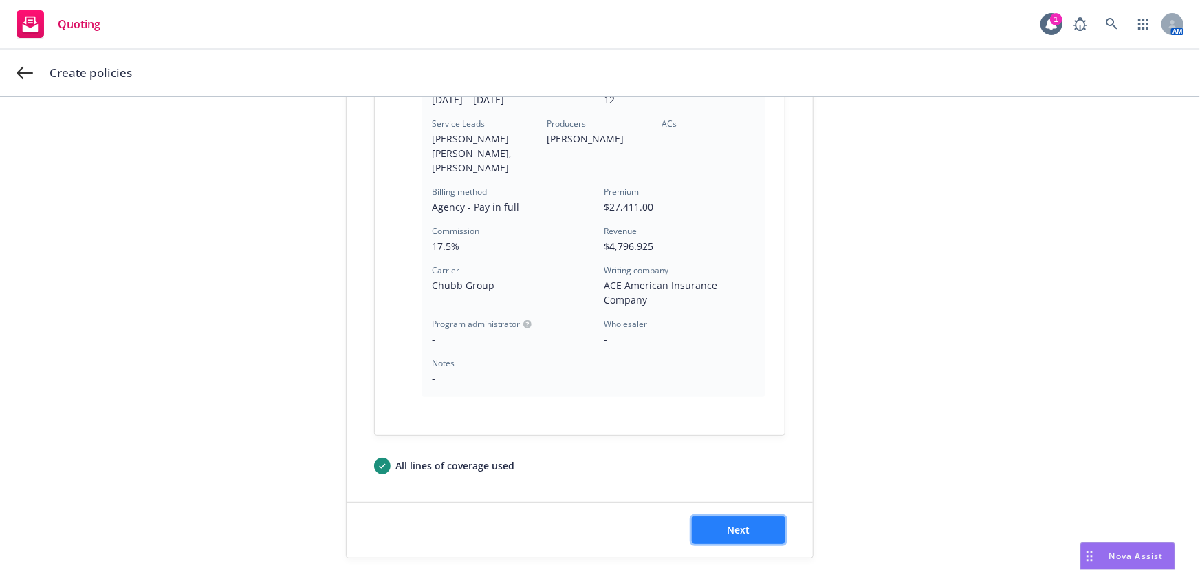
click at [741, 523] on button "Next" at bounding box center [739, 530] width 94 height 28
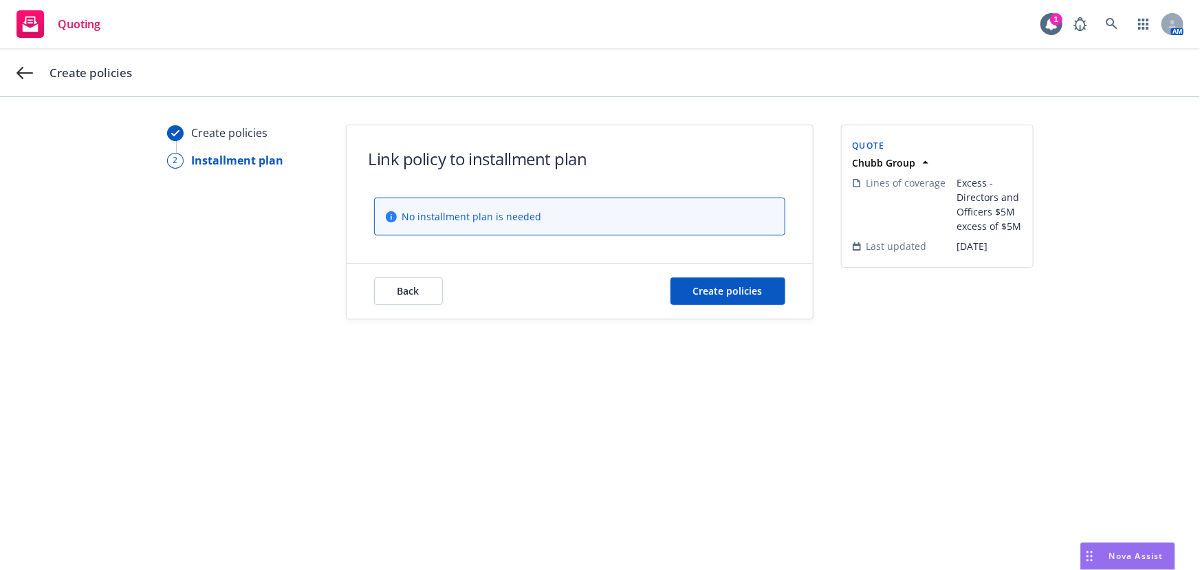
scroll to position [0, 0]
click at [759, 280] on button "Create policies" at bounding box center [728, 291] width 115 height 28
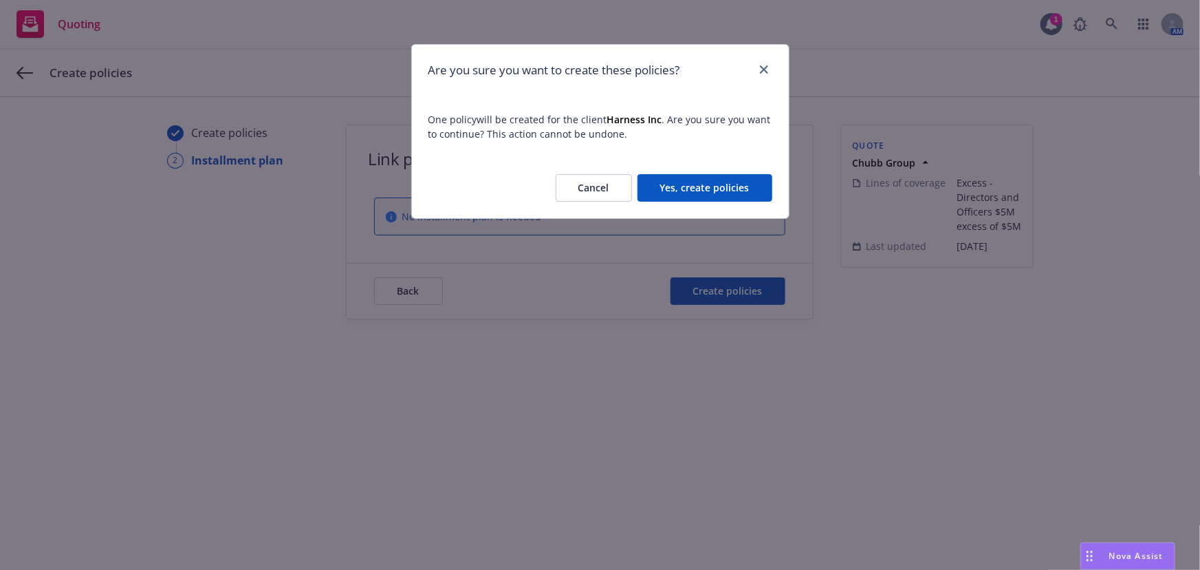
click at [745, 190] on button "Yes, create policies" at bounding box center [705, 188] width 135 height 28
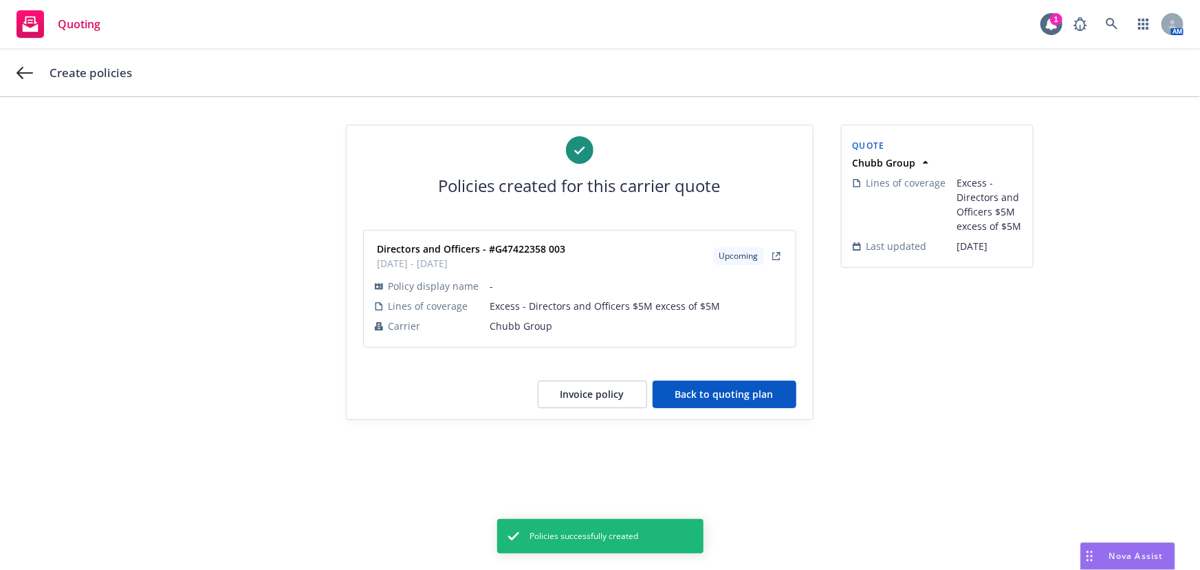
click at [774, 398] on button "Back to quoting plan" at bounding box center [725, 394] width 144 height 28
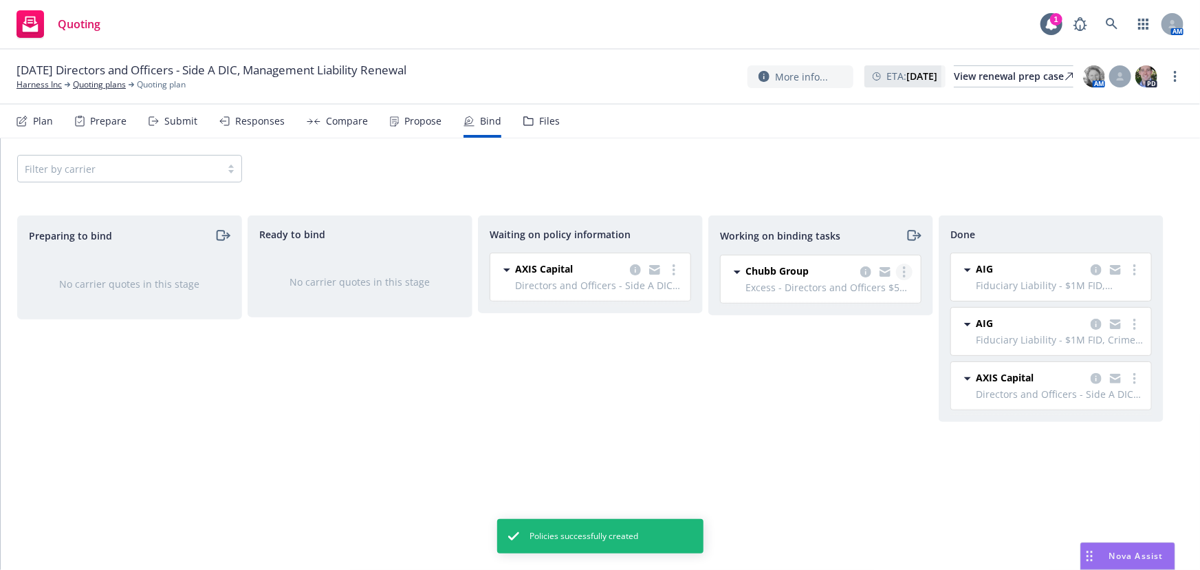
click at [904, 272] on circle "more" at bounding box center [904, 271] width 3 height 3
click at [849, 330] on span "Move to done" at bounding box center [836, 327] width 96 height 13
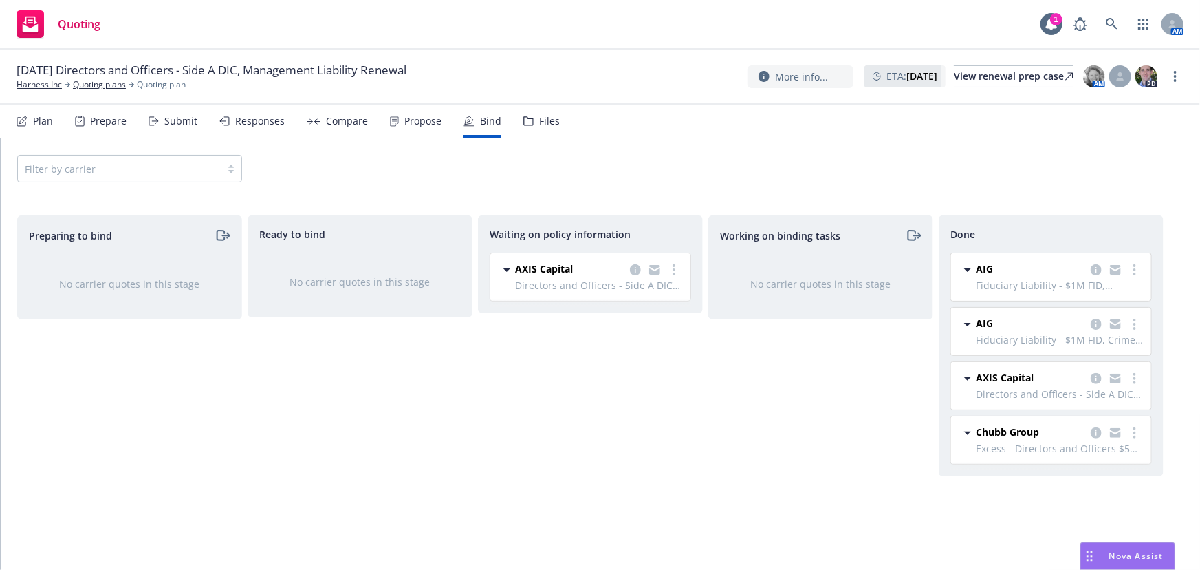
click at [544, 118] on div "Files" at bounding box center [549, 121] width 21 height 11
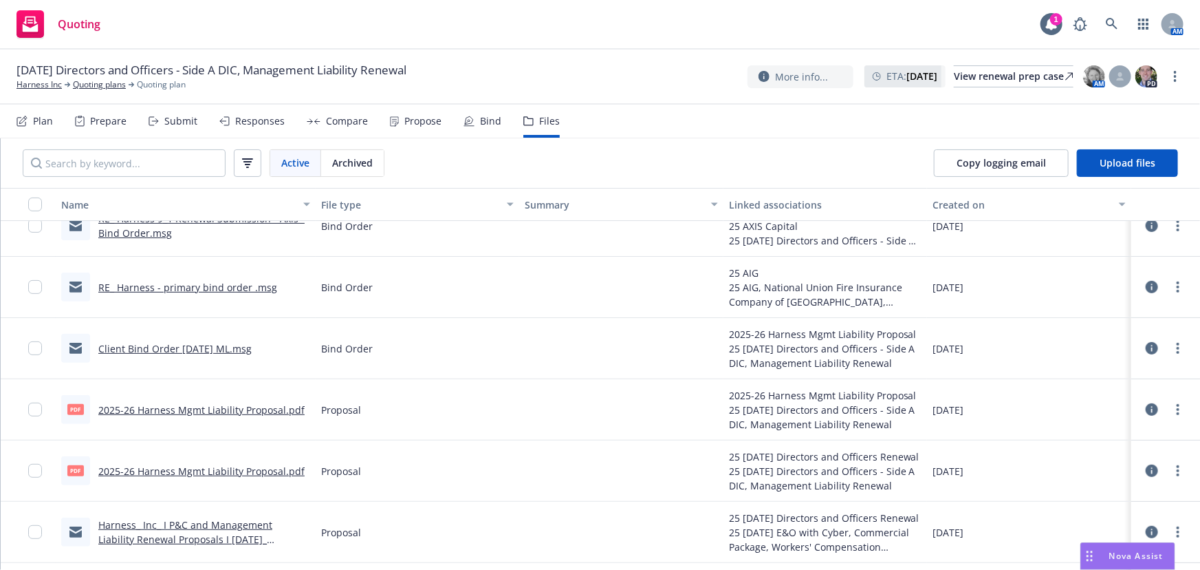
scroll to position [312, 0]
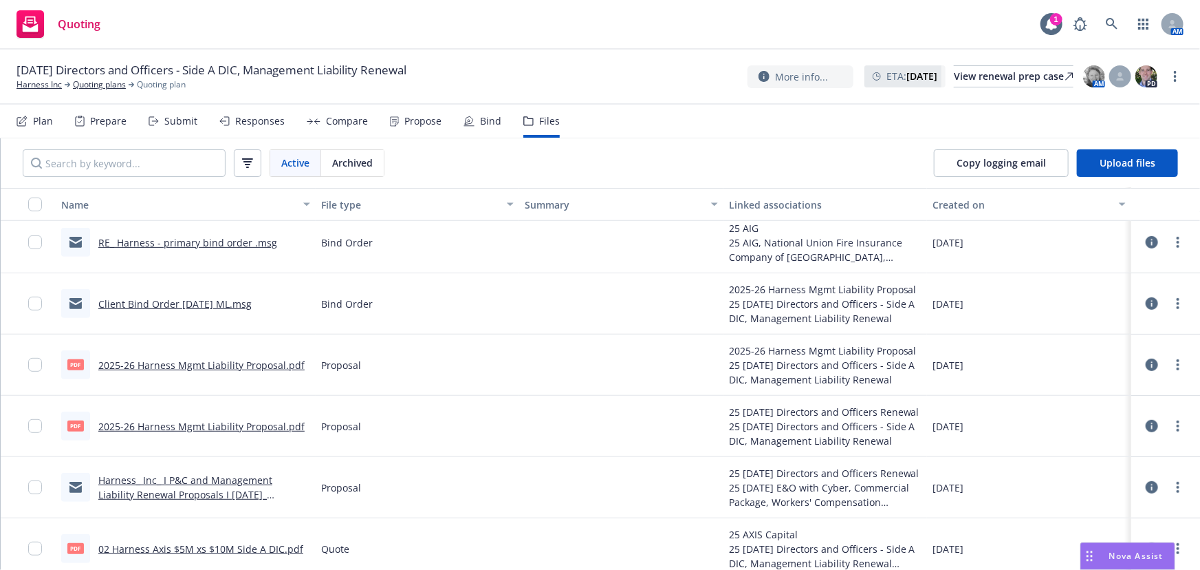
click at [254, 422] on link "2025-26 Harness Mgmt Liability Proposal.pdf" at bounding box center [201, 426] width 206 height 13
click at [39, 83] on link "Harness Inc" at bounding box center [39, 84] width 45 height 12
